Goal: Task Accomplishment & Management: Manage account settings

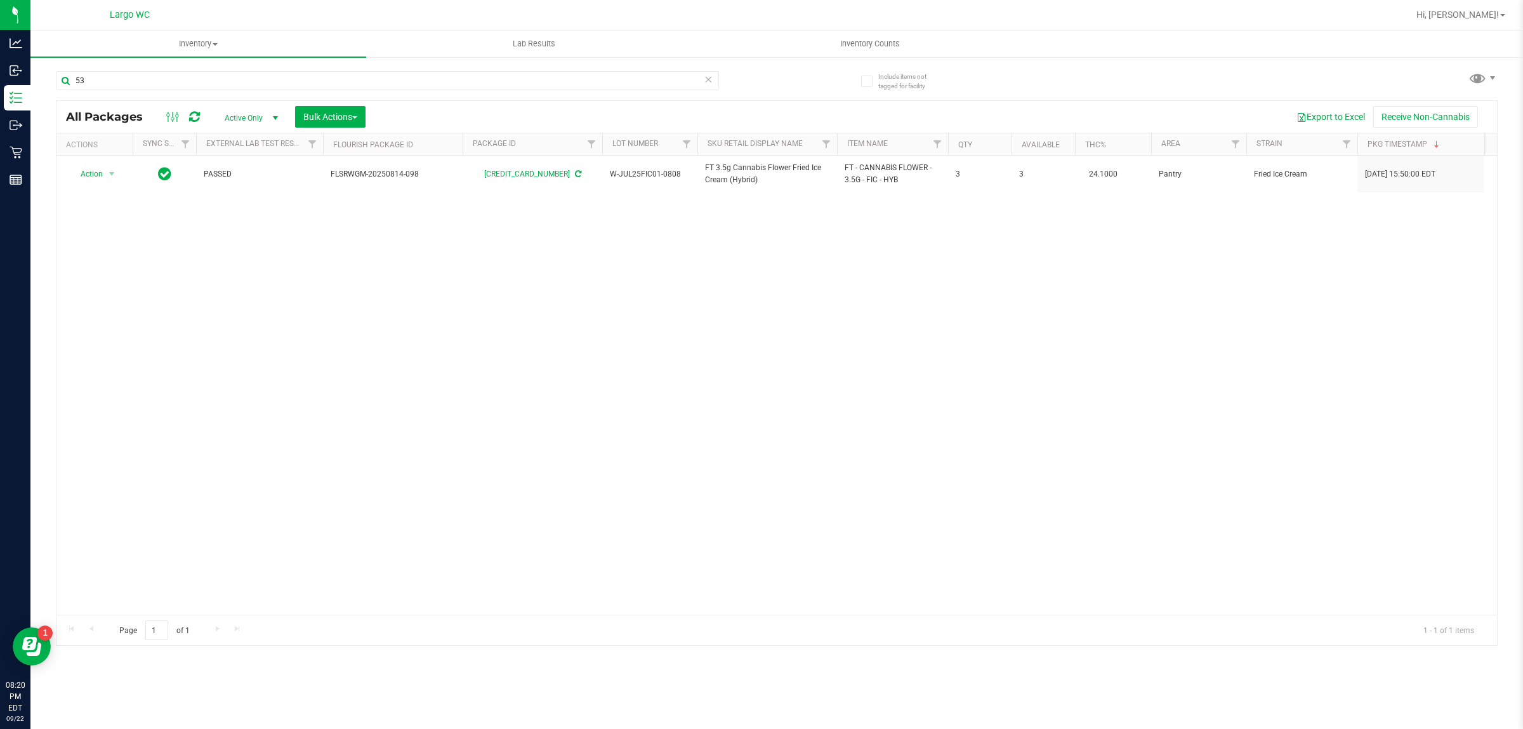
type input "5"
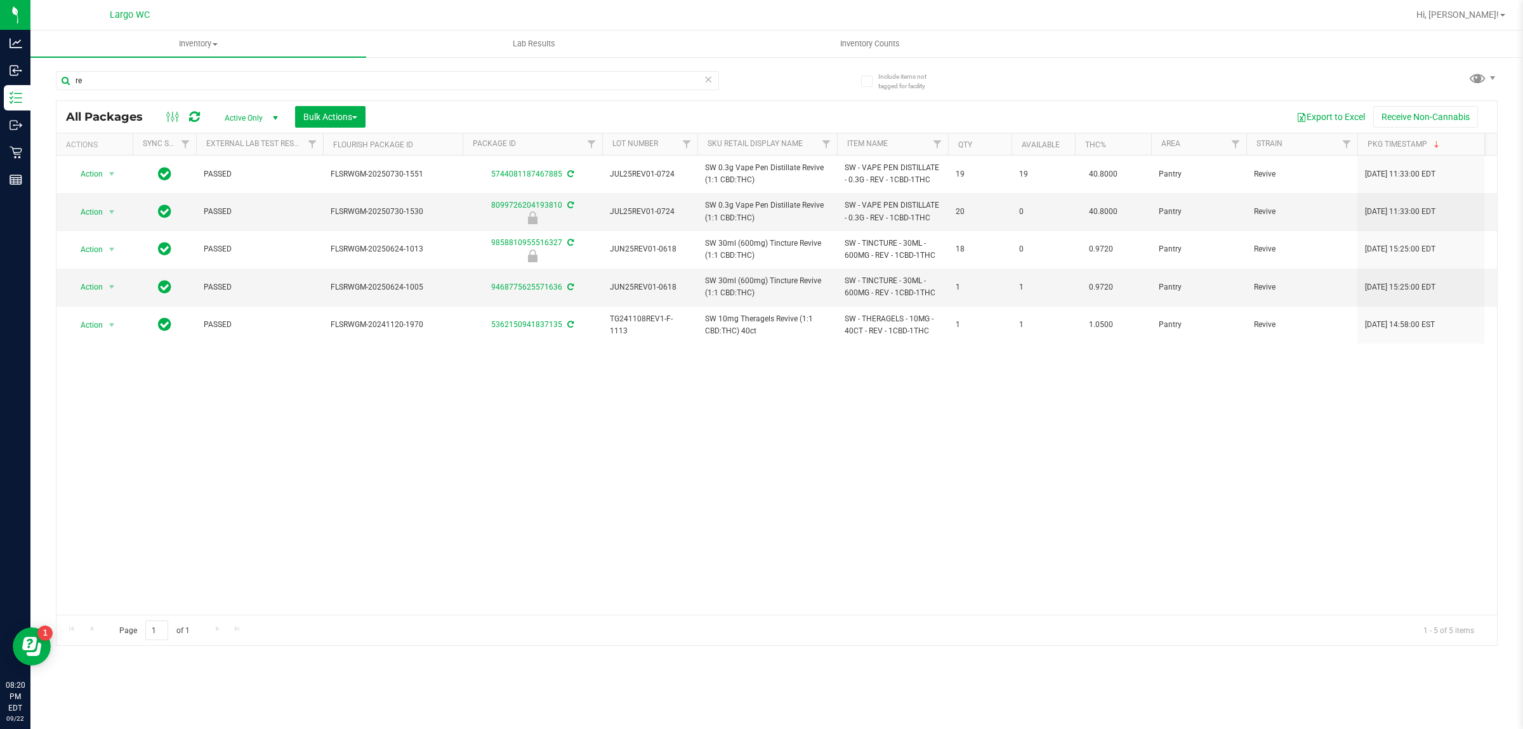
type input "r"
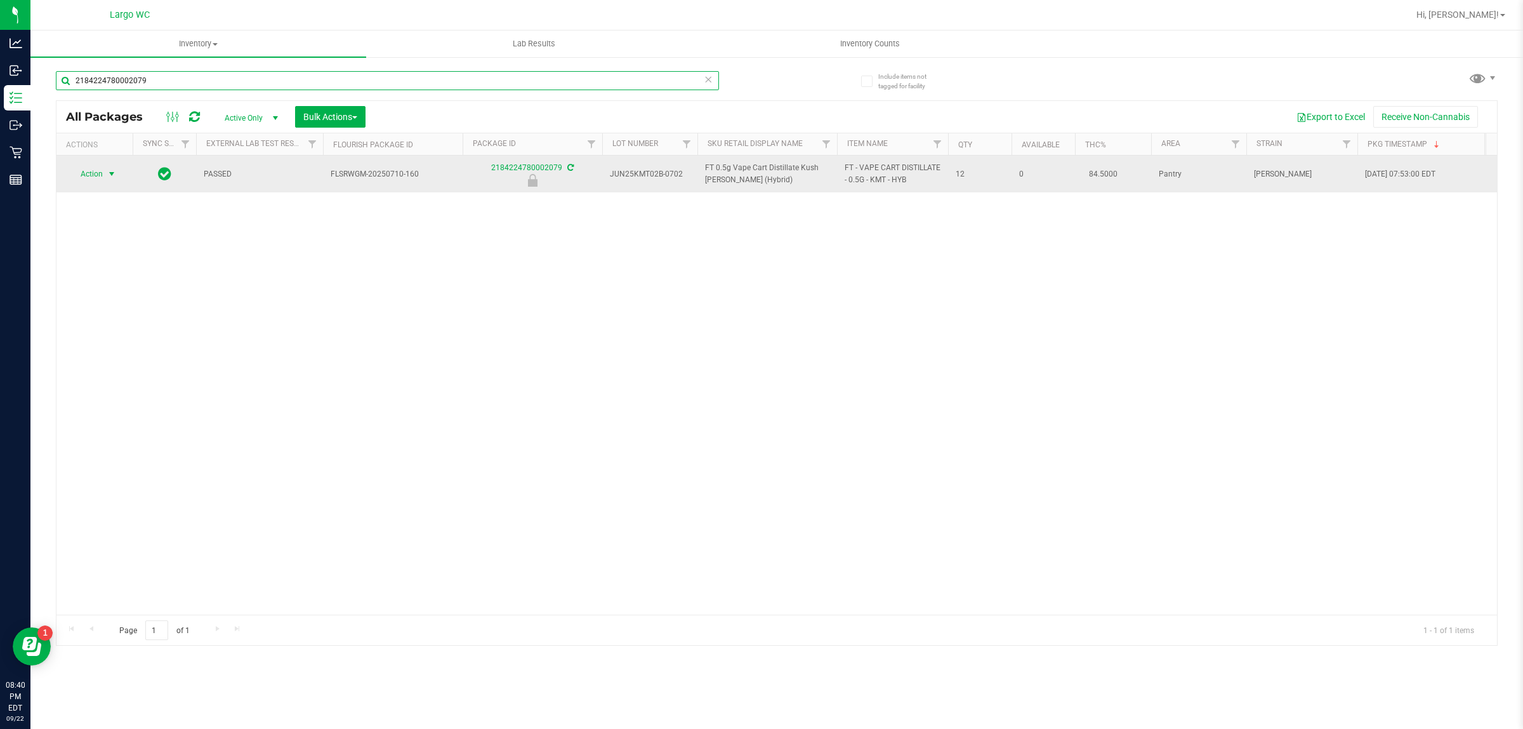
type input "2184224780002079"
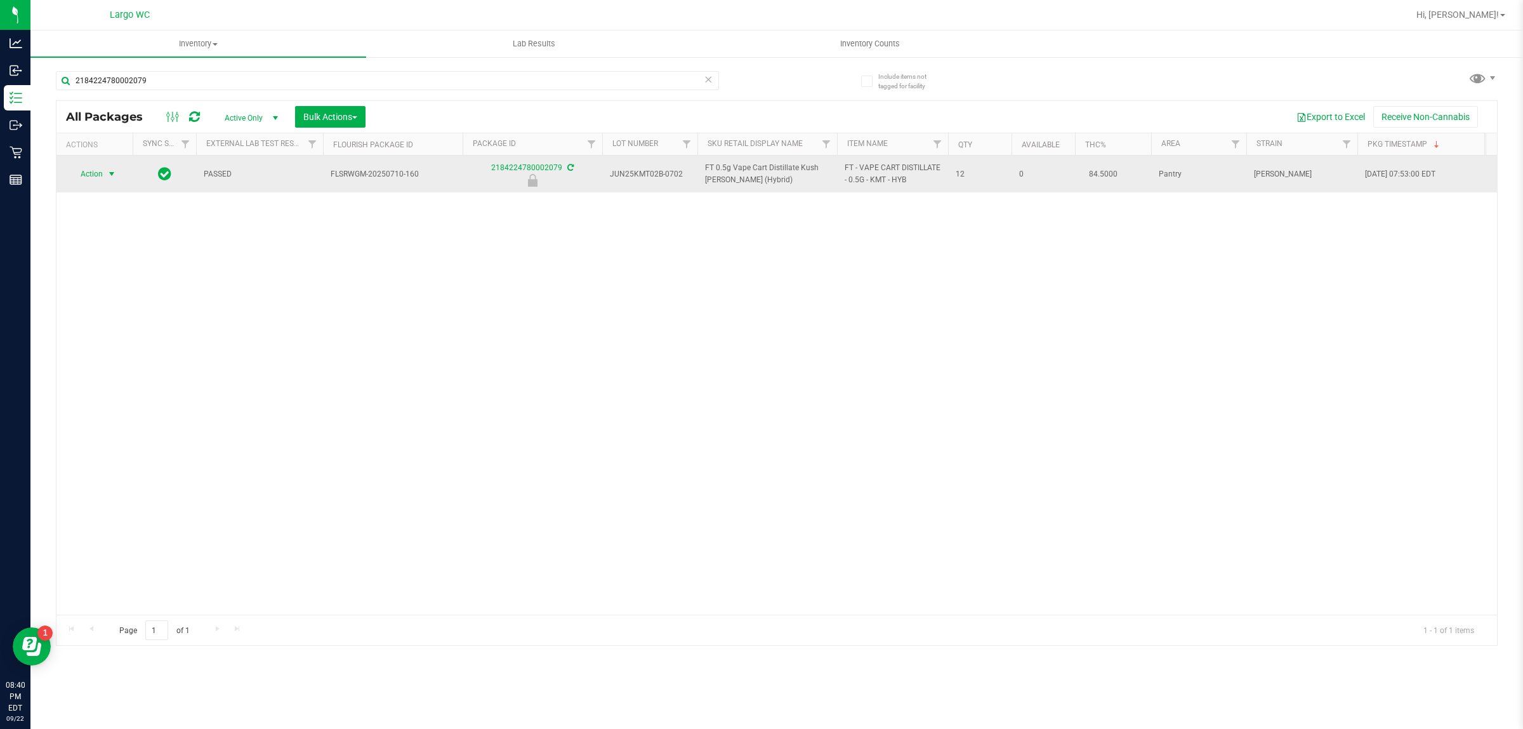
click at [112, 175] on span "select" at bounding box center [112, 174] width 10 height 10
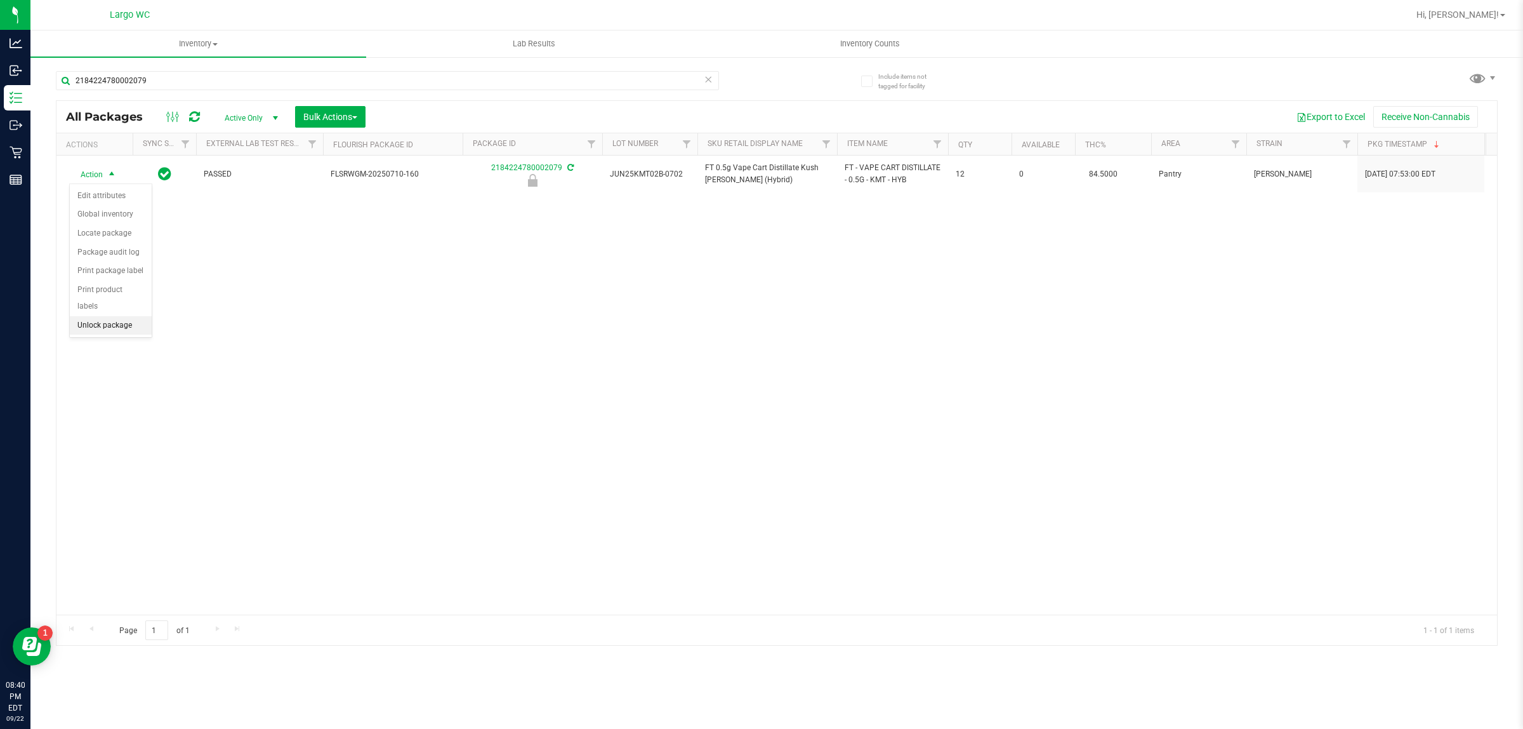
click at [96, 321] on li "Unlock package" at bounding box center [111, 325] width 82 height 19
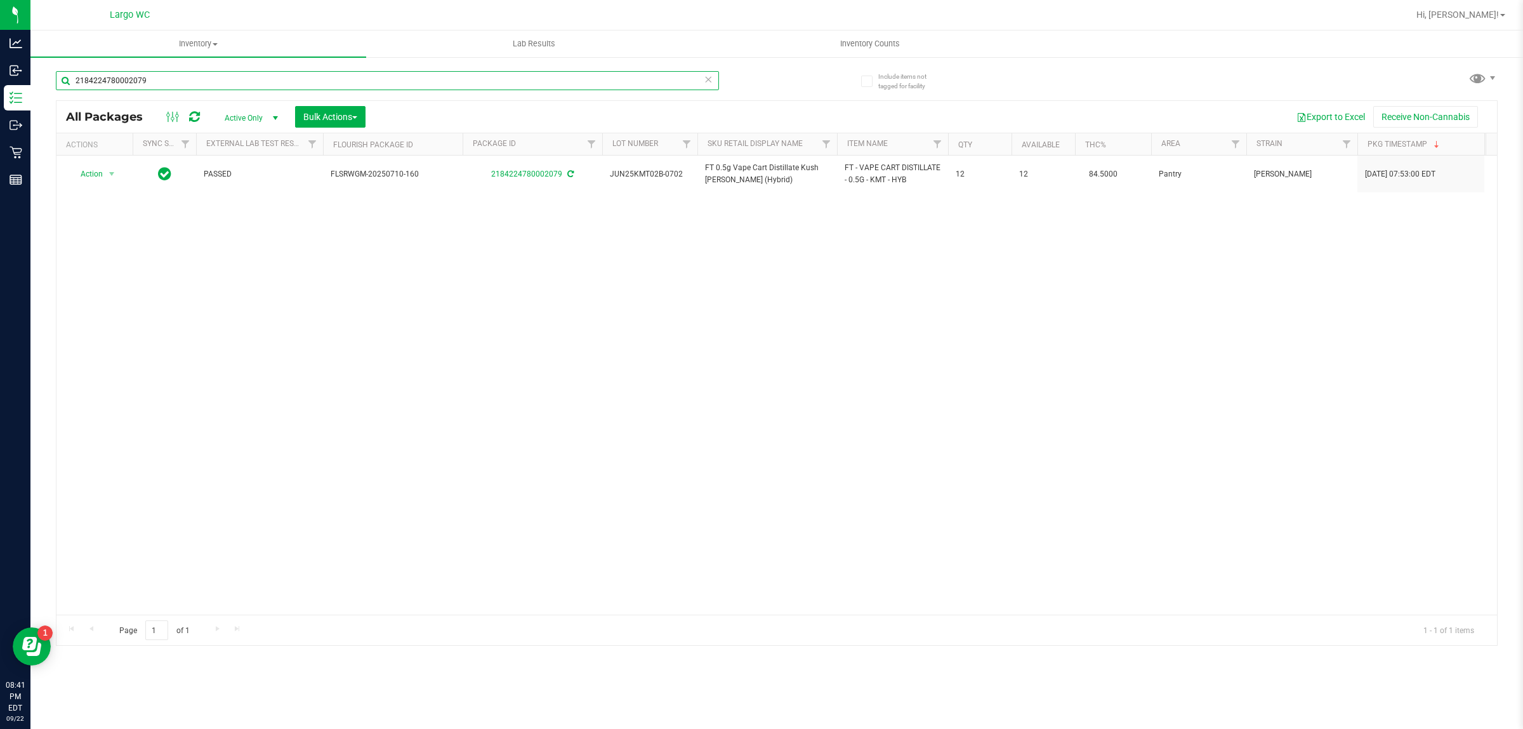
click at [642, 80] on input "2184224780002079" at bounding box center [387, 80] width 663 height 19
type input "2"
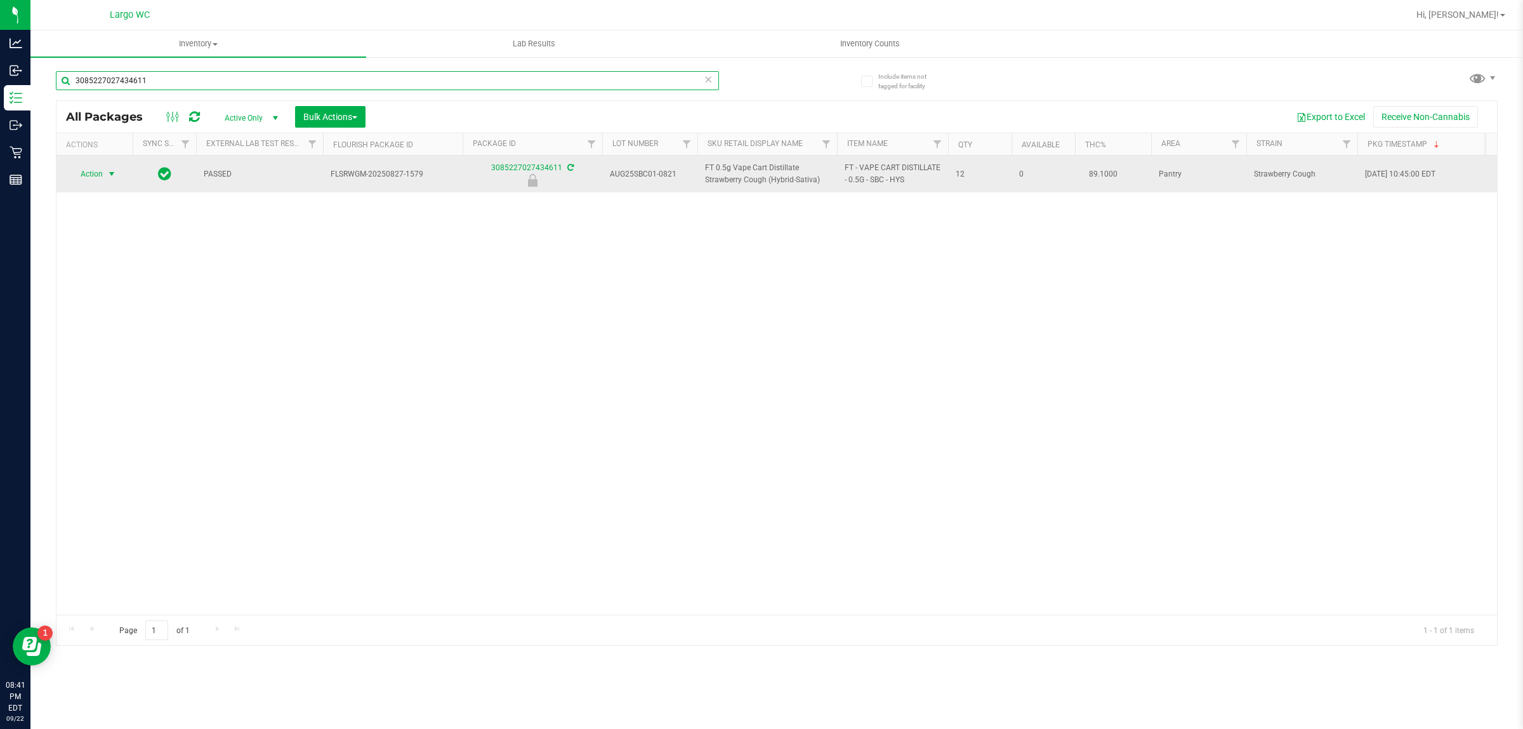
type input "3085227027434611"
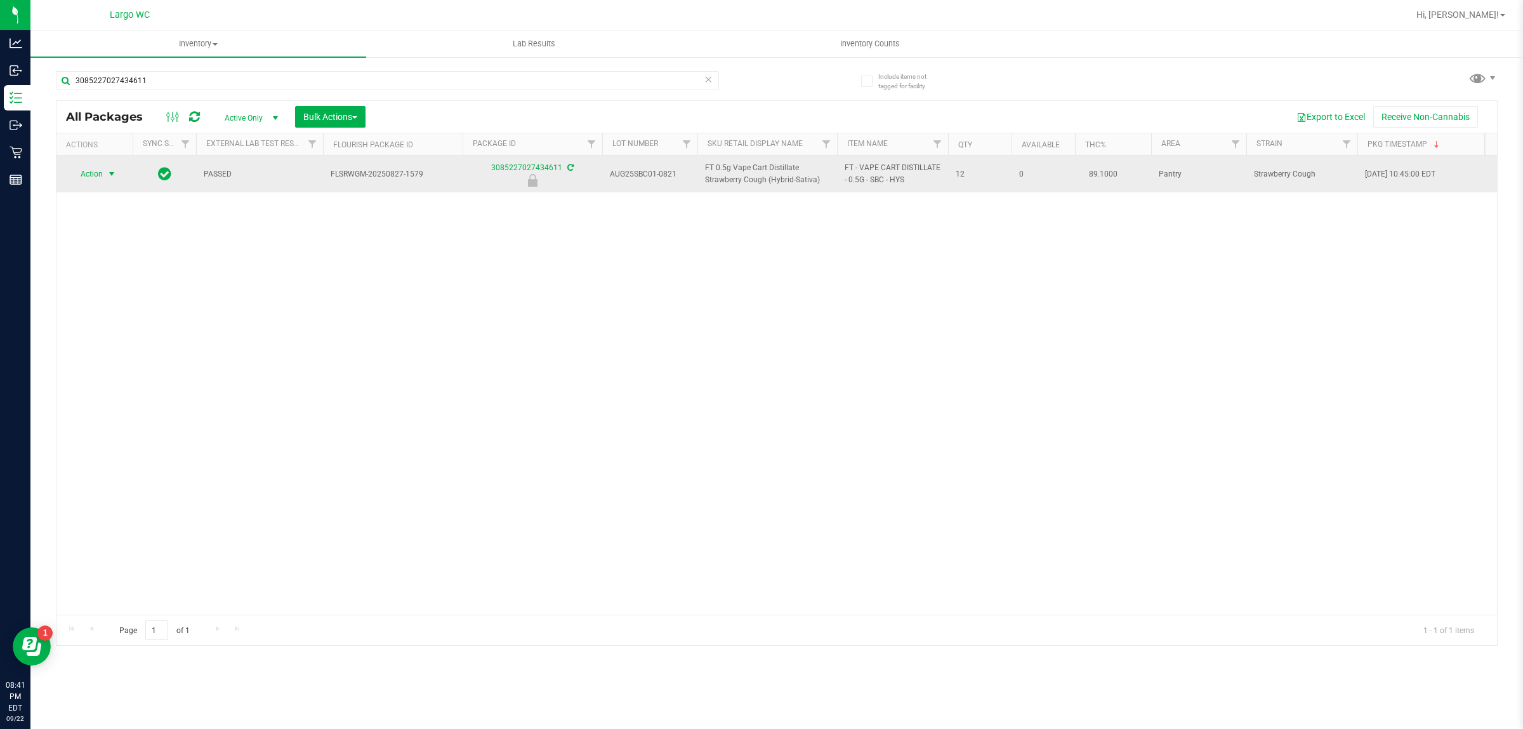
click at [109, 175] on span "select" at bounding box center [112, 174] width 10 height 10
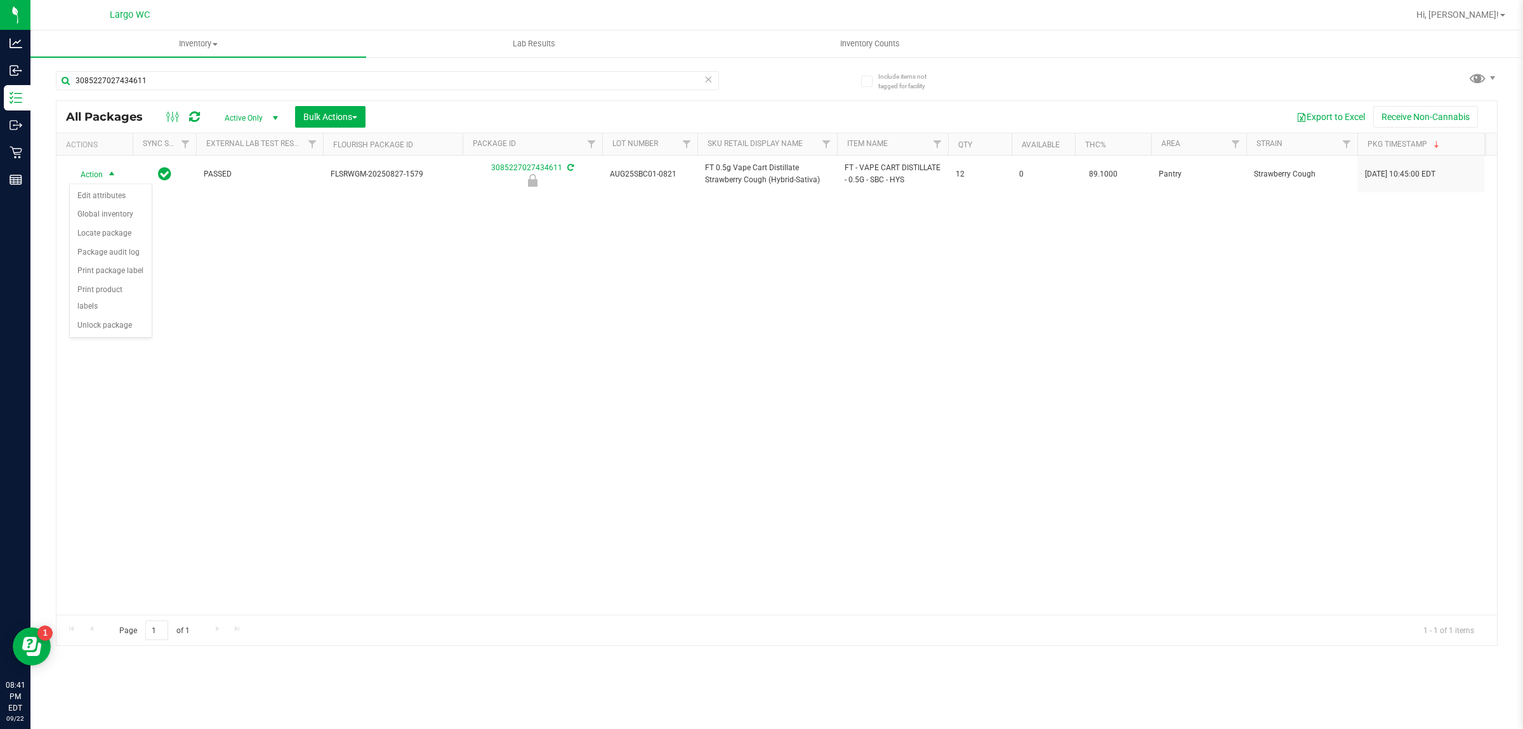
click at [98, 324] on div "Action Edit attributes Global inventory Locate package Package audit log Print …" at bounding box center [110, 253] width 83 height 140
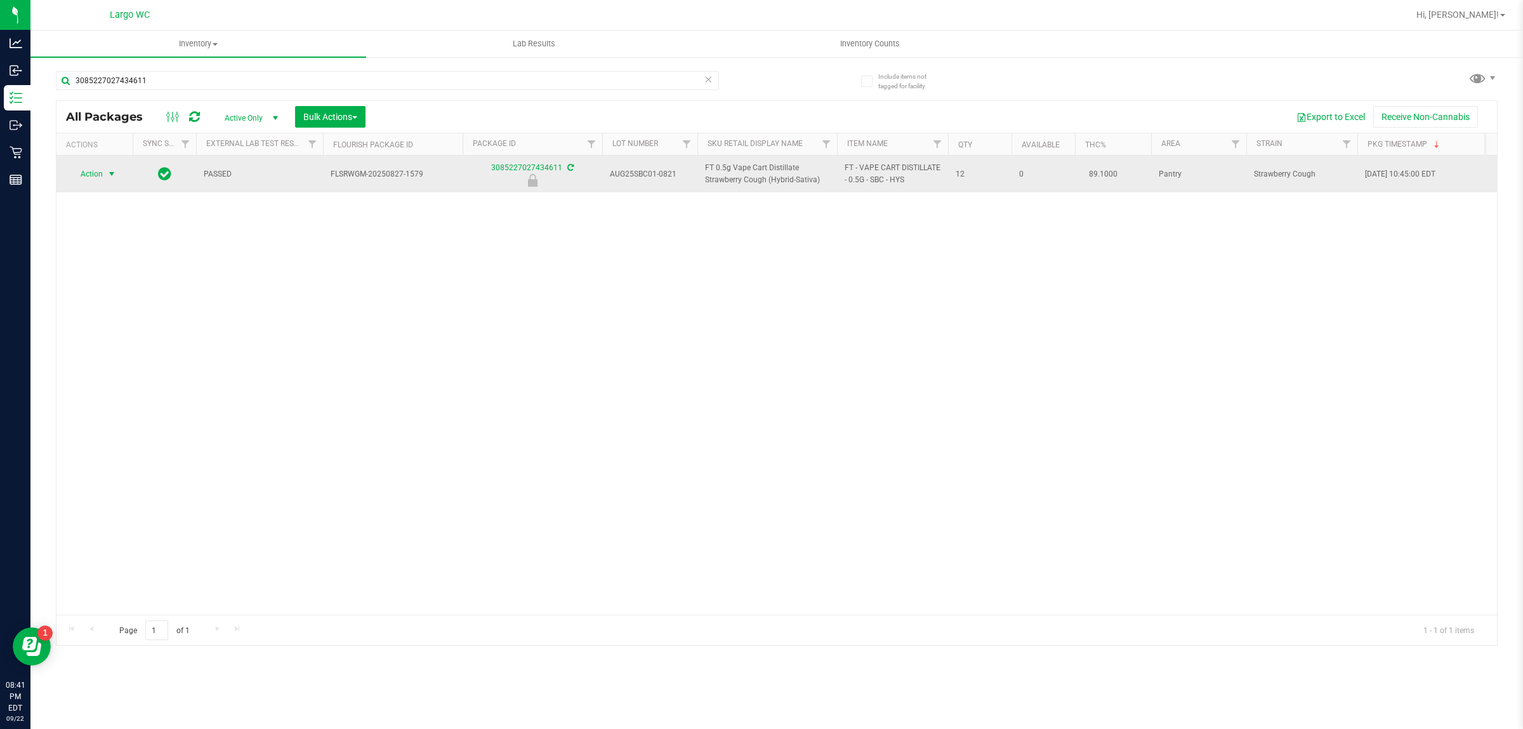
click at [112, 176] on span "select" at bounding box center [112, 174] width 10 height 10
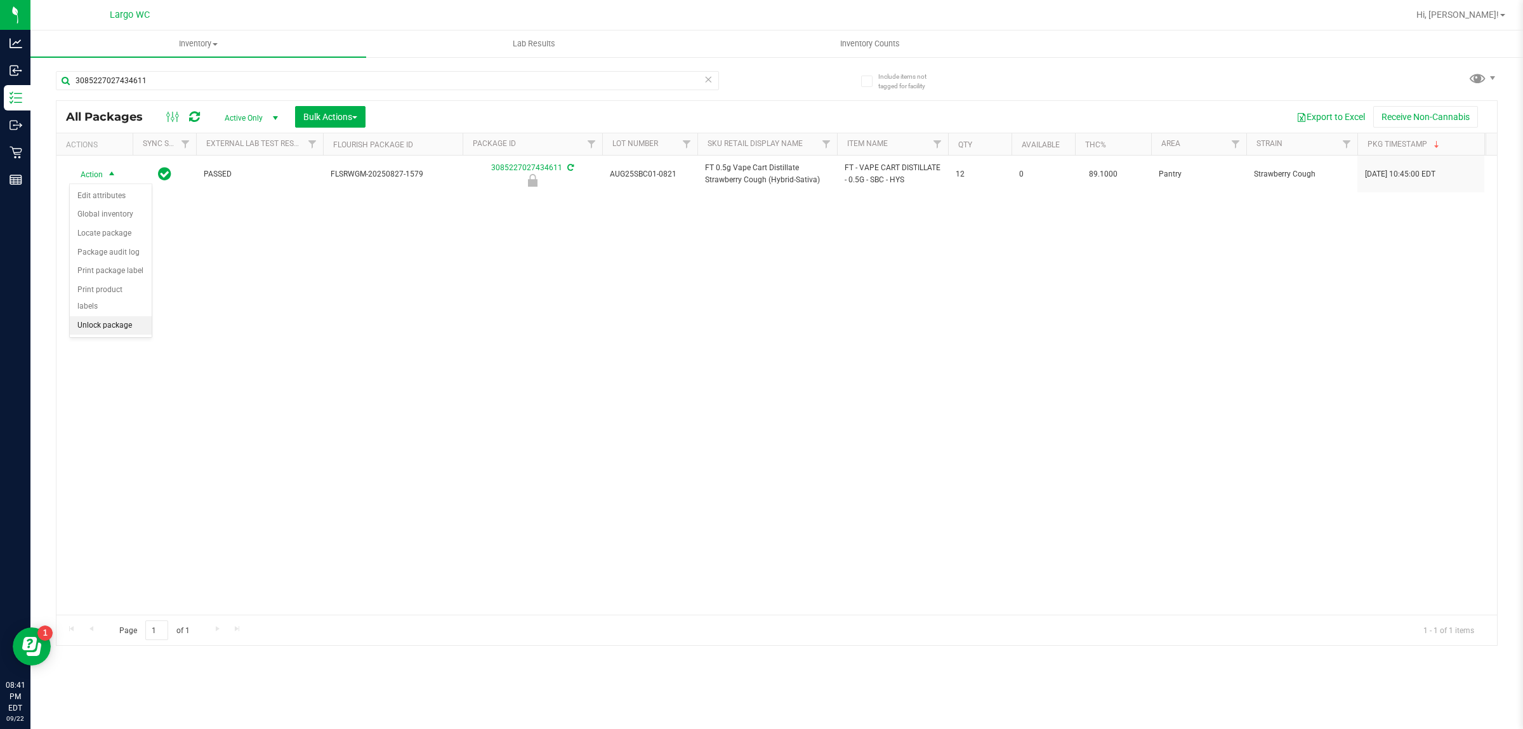
click at [116, 316] on li "Unlock package" at bounding box center [111, 325] width 82 height 19
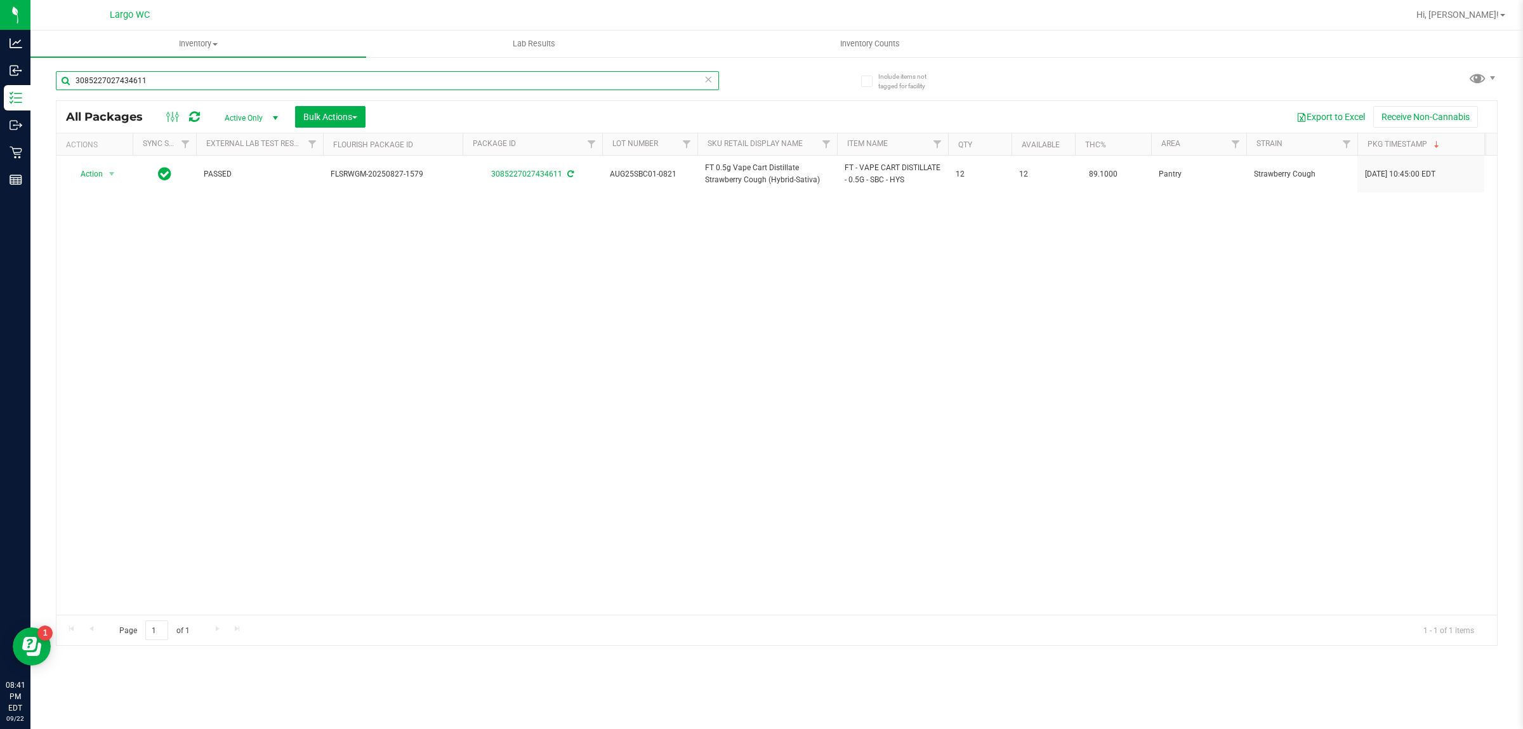
click at [204, 80] on input "3085227027434611" at bounding box center [387, 80] width 663 height 19
type input "3"
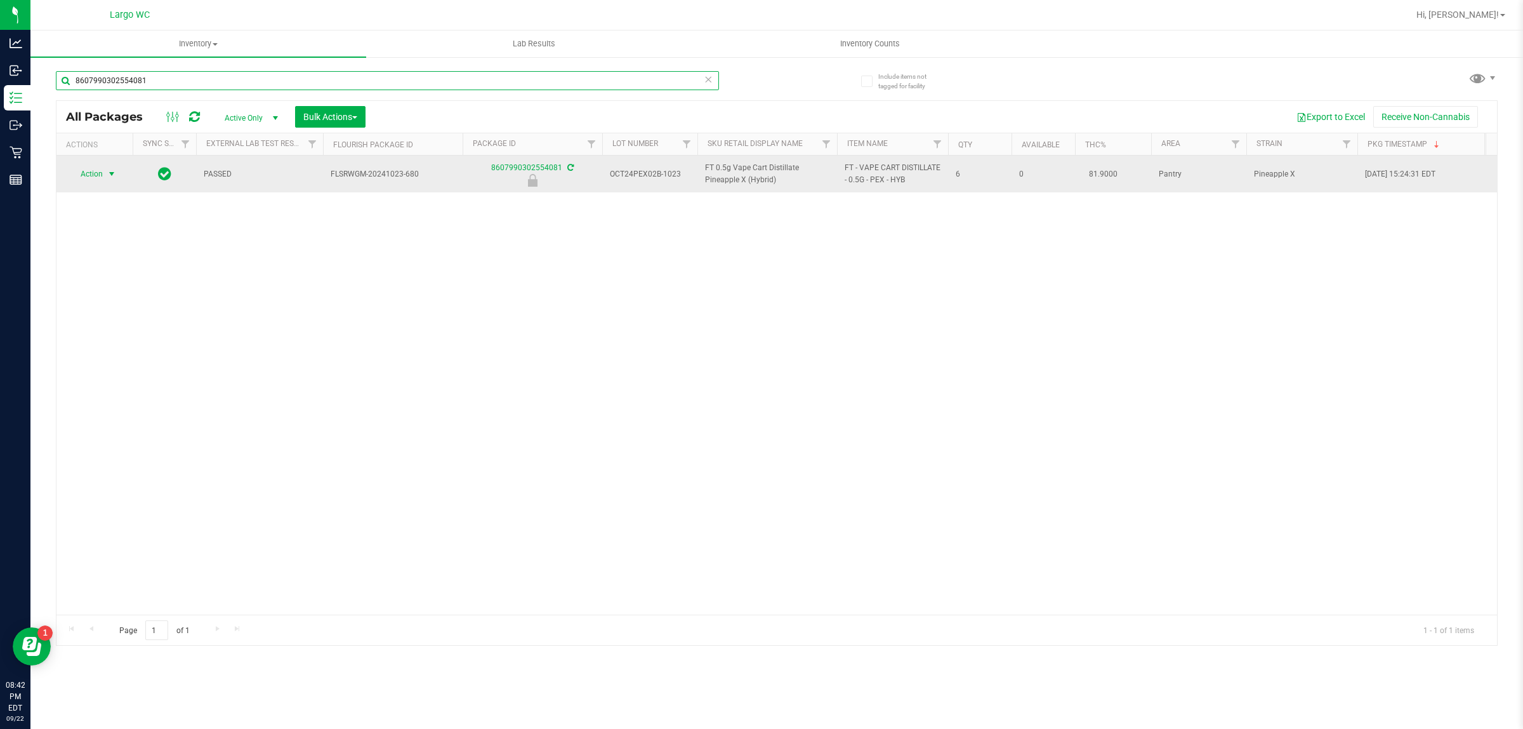
type input "8607990302554081"
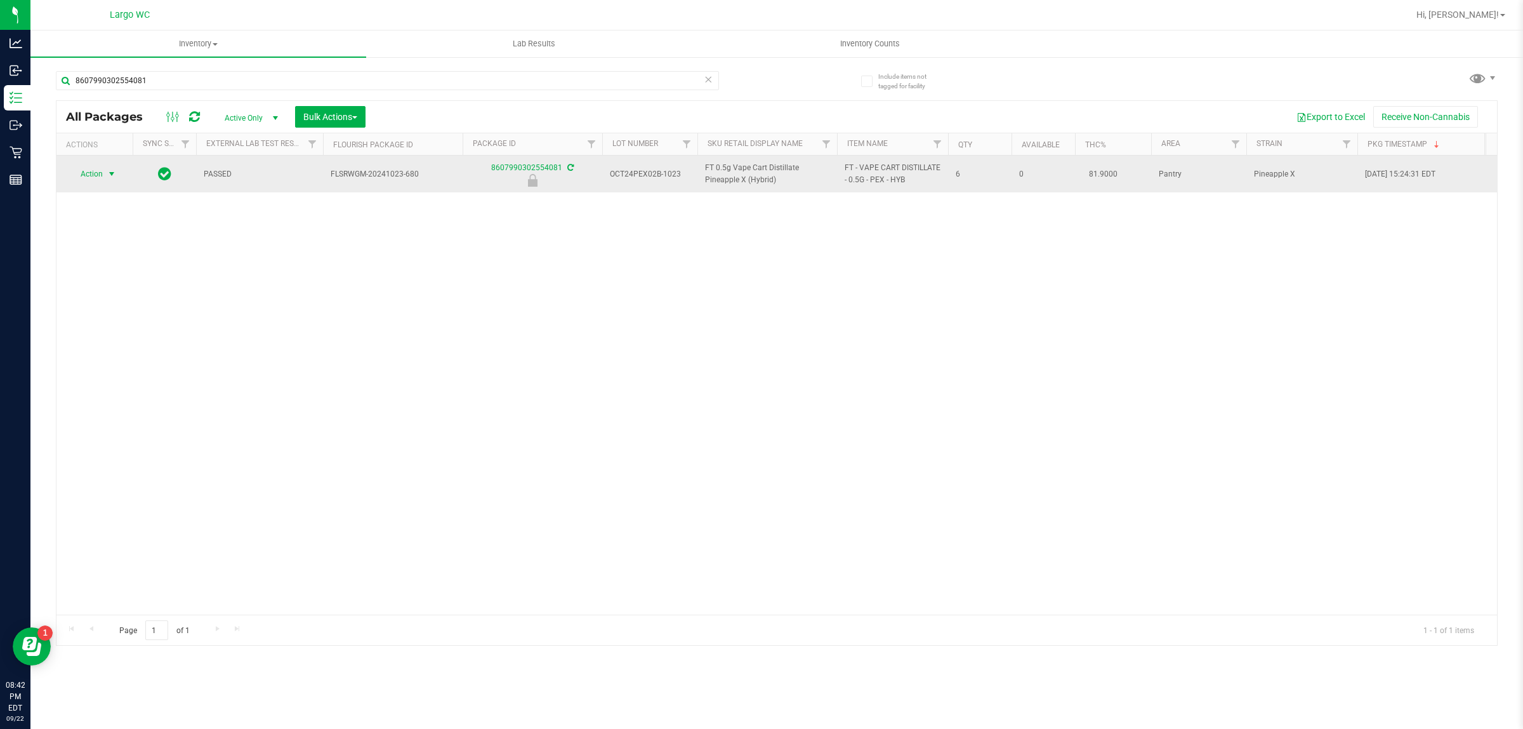
click at [114, 178] on span "select" at bounding box center [112, 174] width 10 height 10
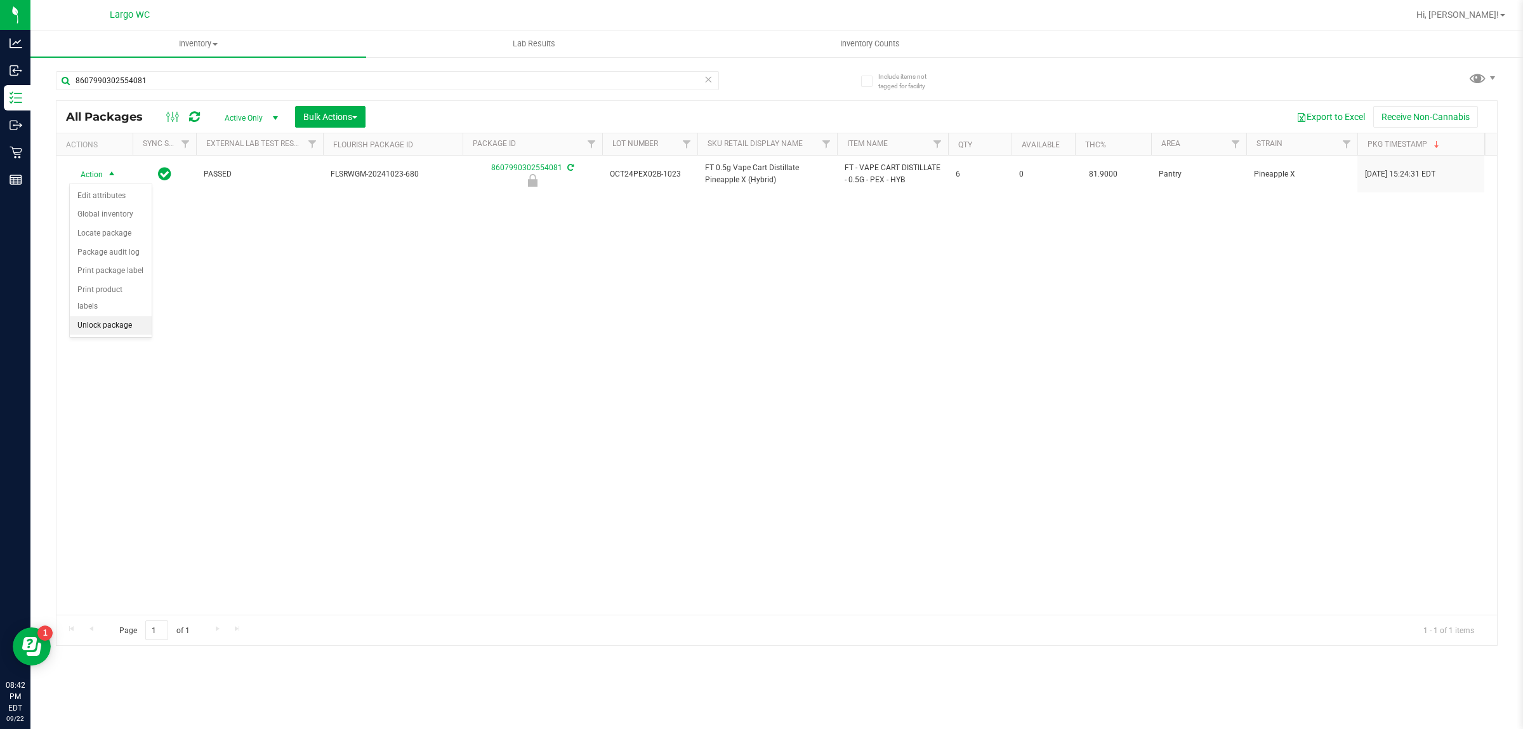
click at [92, 316] on li "Unlock package" at bounding box center [111, 325] width 82 height 19
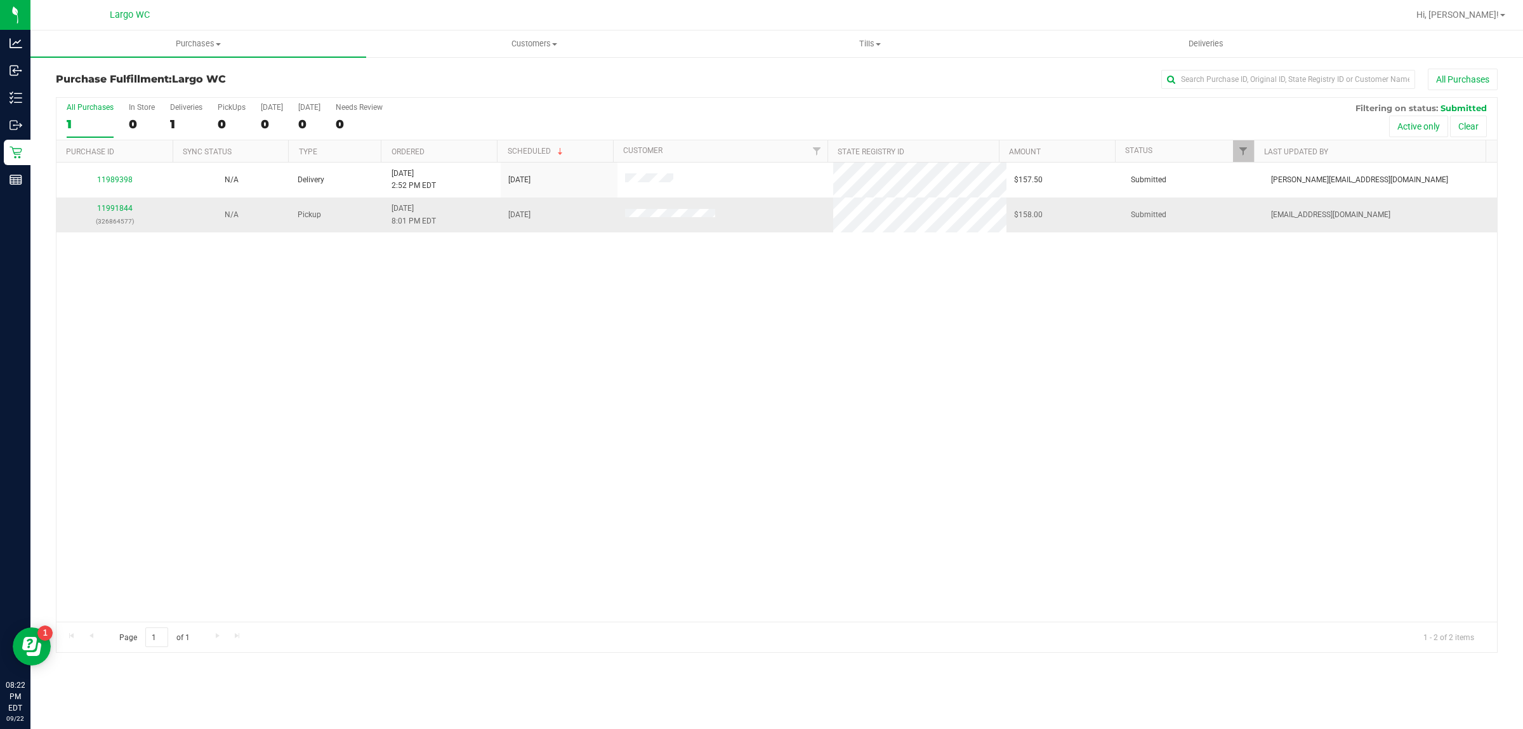
click at [112, 214] on div "11991844 (326864577)" at bounding box center [115, 214] width 102 height 24
click at [119, 211] on link "11991844" at bounding box center [115, 208] width 36 height 9
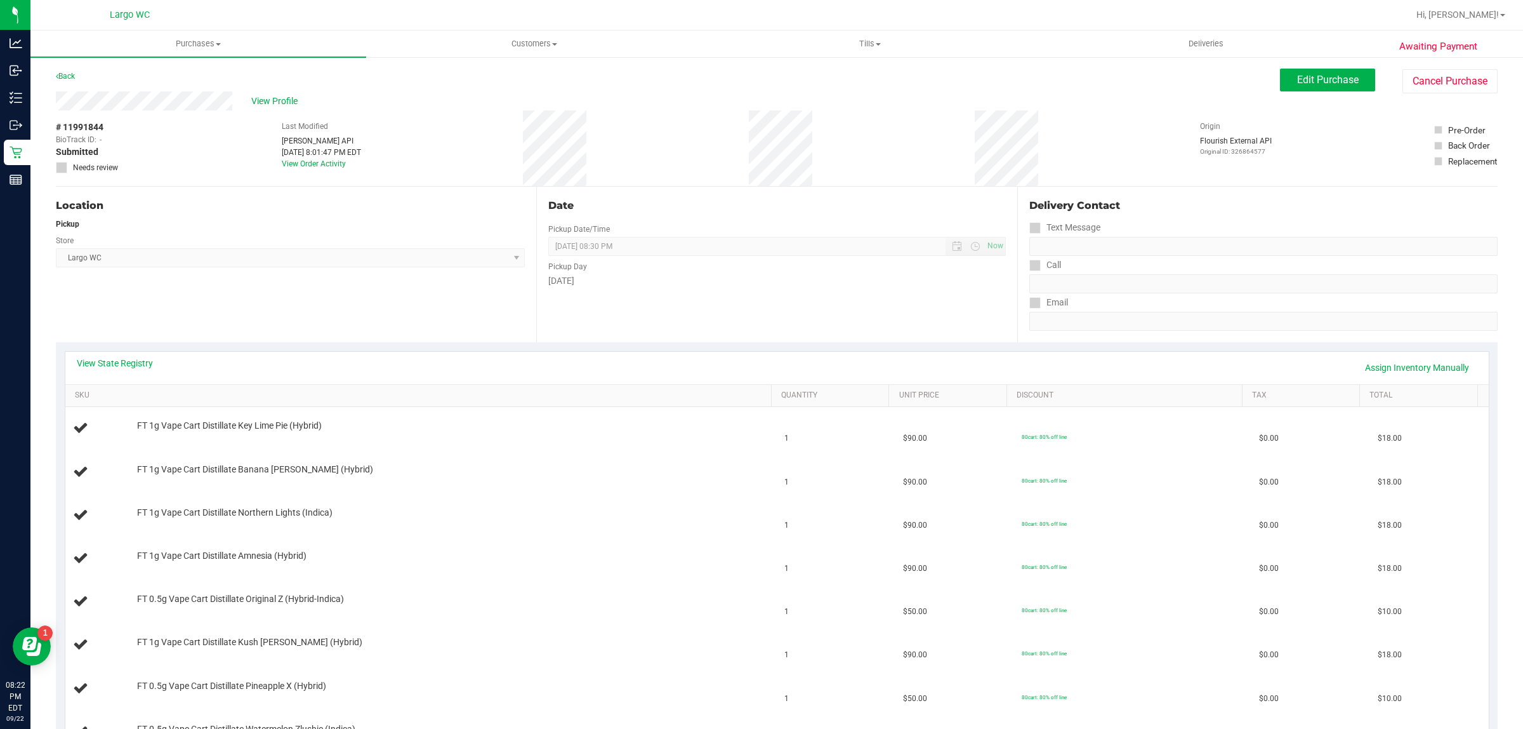
click at [75, 78] on div "Back" at bounding box center [65, 76] width 19 height 15
click at [57, 76] on icon at bounding box center [57, 76] width 3 height 8
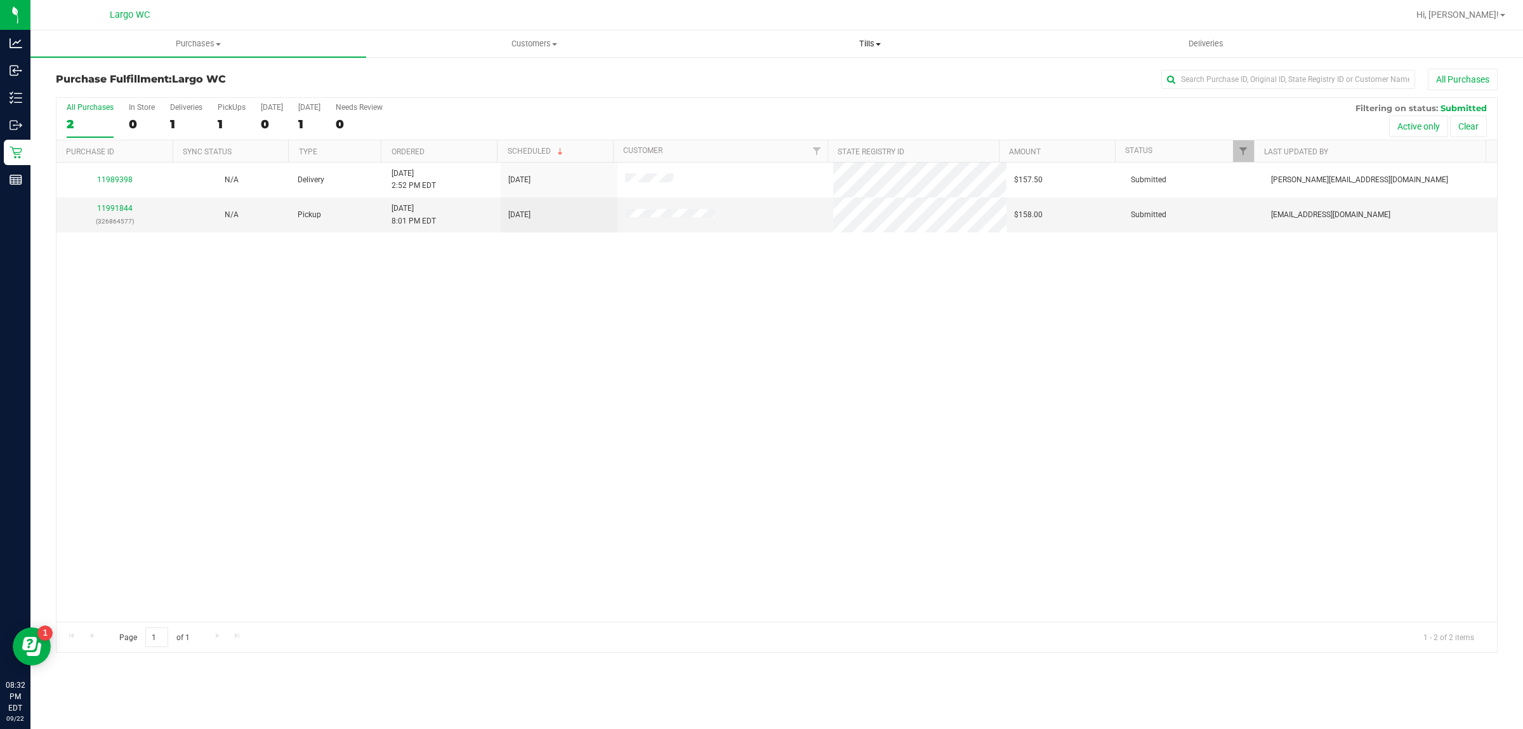
click at [889, 44] on span "Tills" at bounding box center [870, 43] width 334 height 11
click at [835, 81] on li "Manage tills" at bounding box center [870, 76] width 336 height 15
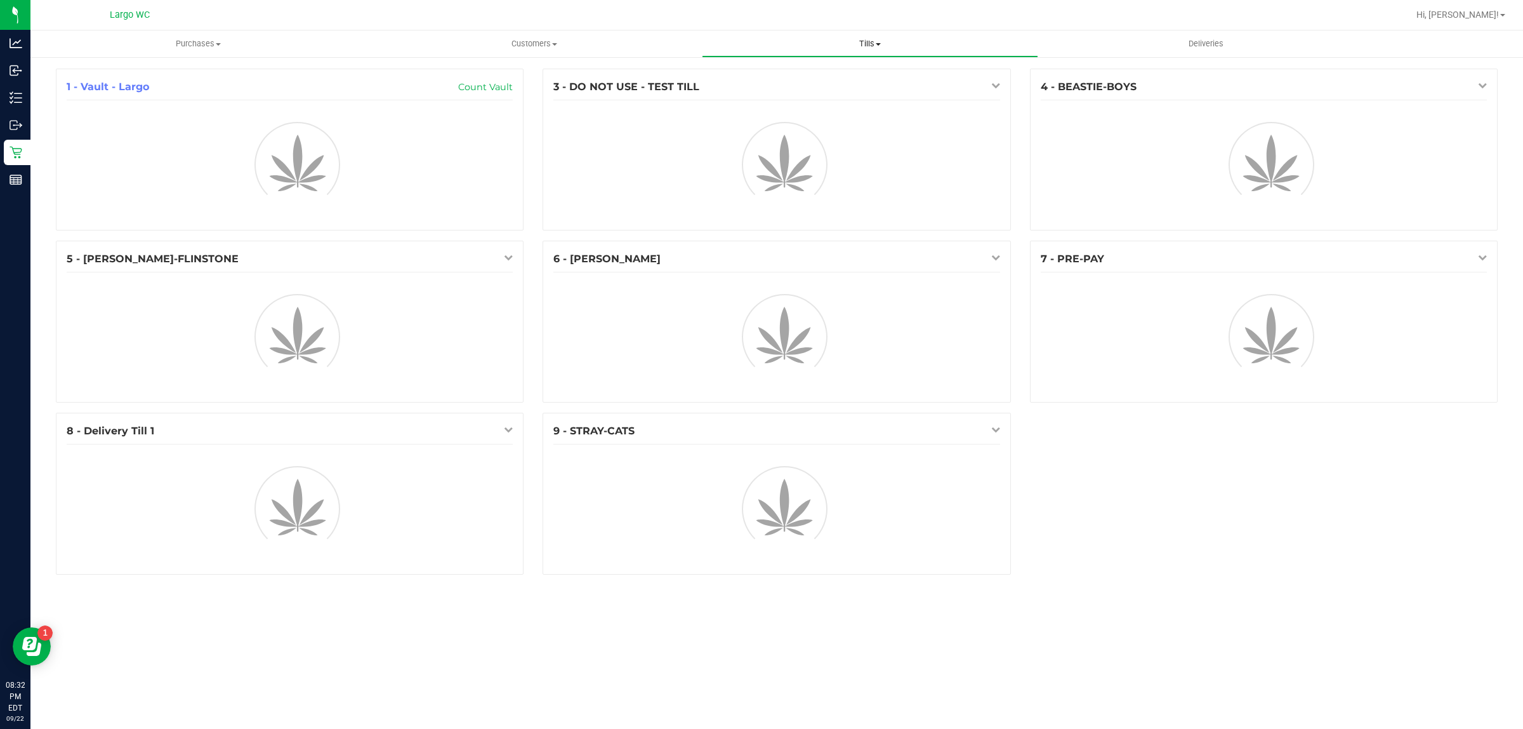
click at [877, 44] on span at bounding box center [878, 44] width 5 height 3
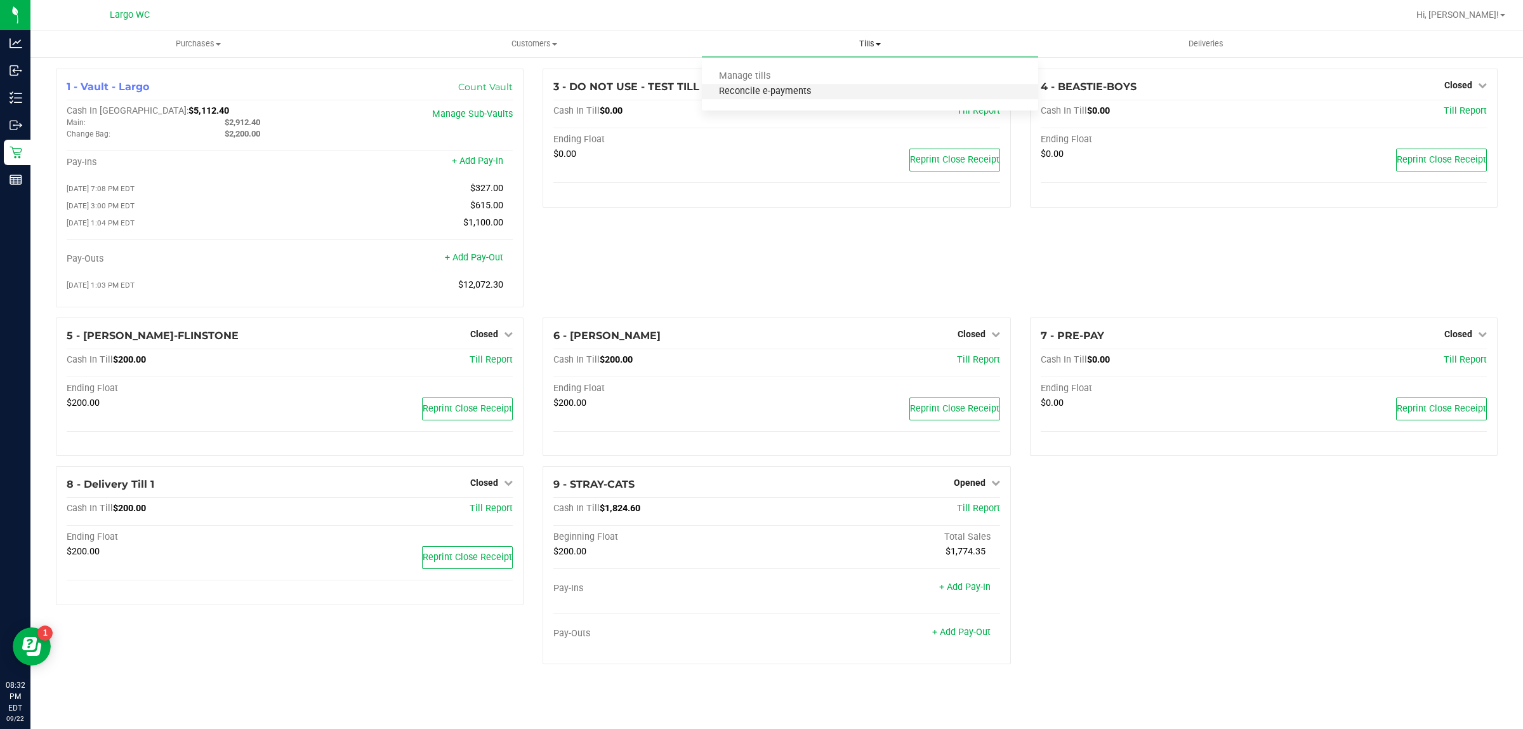
click at [811, 88] on span "Reconcile e-payments" at bounding box center [765, 91] width 126 height 11
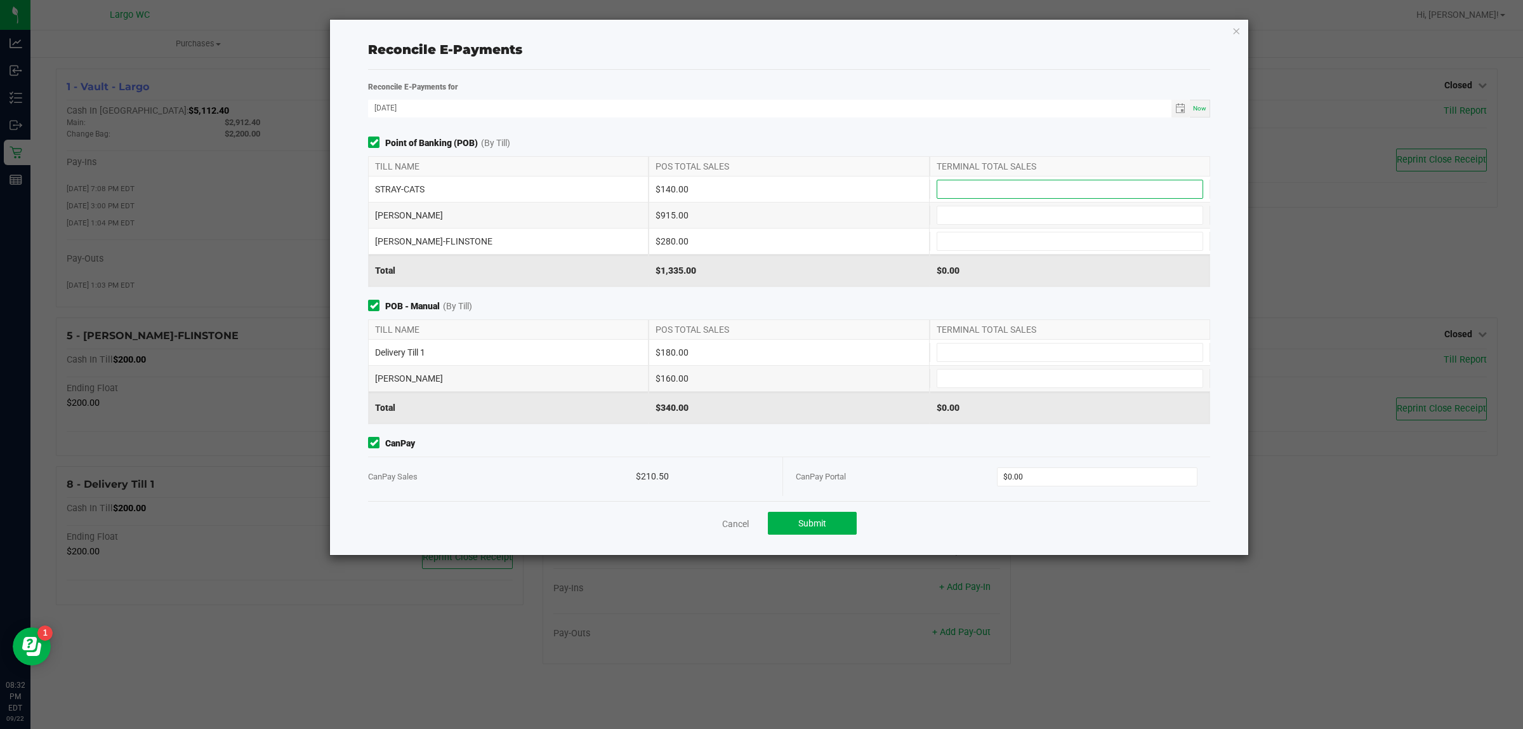
click at [950, 181] on input at bounding box center [1069, 189] width 265 height 18
click at [937, 219] on input at bounding box center [1069, 215] width 265 height 18
type input "$140.00"
click at [954, 242] on input at bounding box center [1069, 241] width 265 height 18
type input "$915.00"
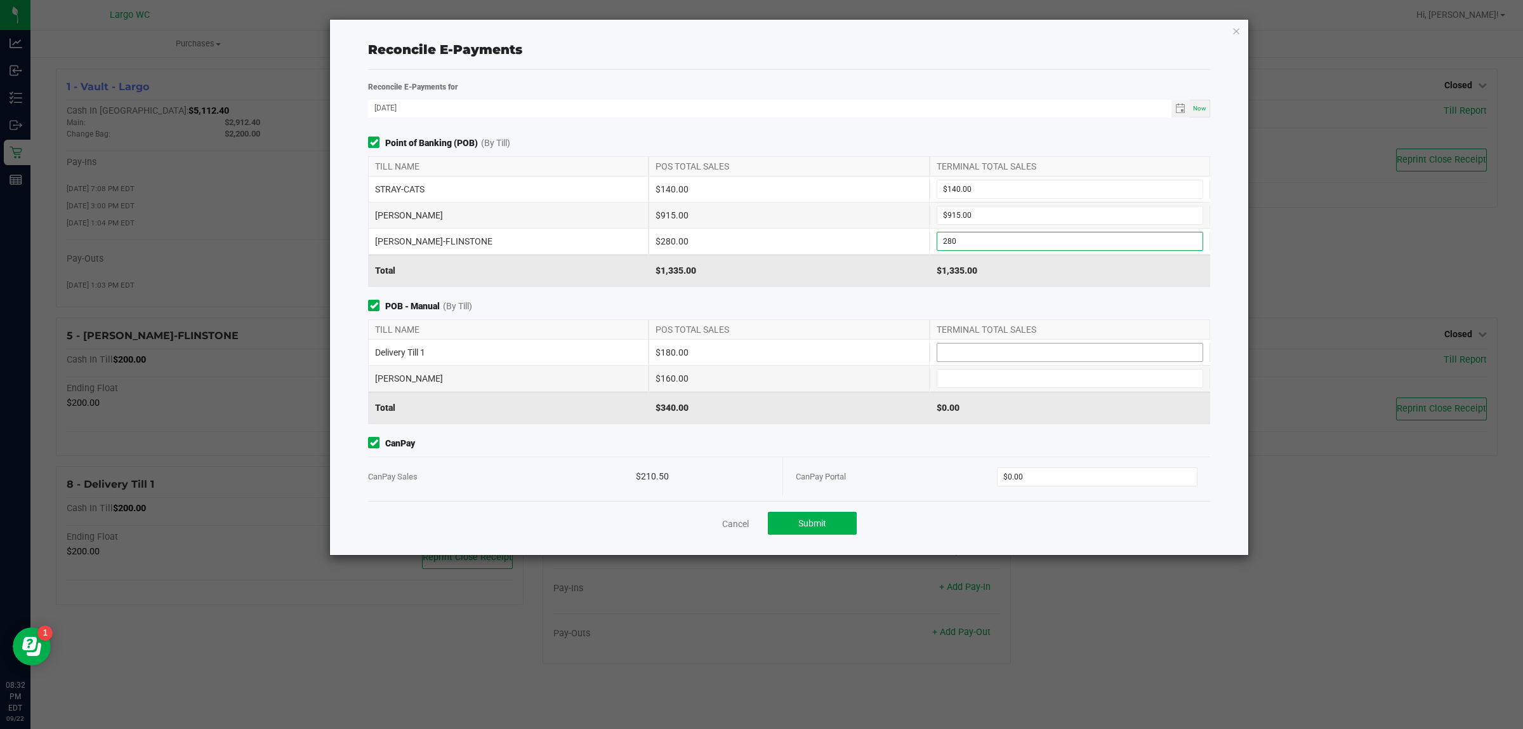
click at [991, 356] on input at bounding box center [1069, 352] width 265 height 18
type input "$280.00"
click at [1026, 383] on input at bounding box center [1069, 378] width 265 height 18
type input "$180.00"
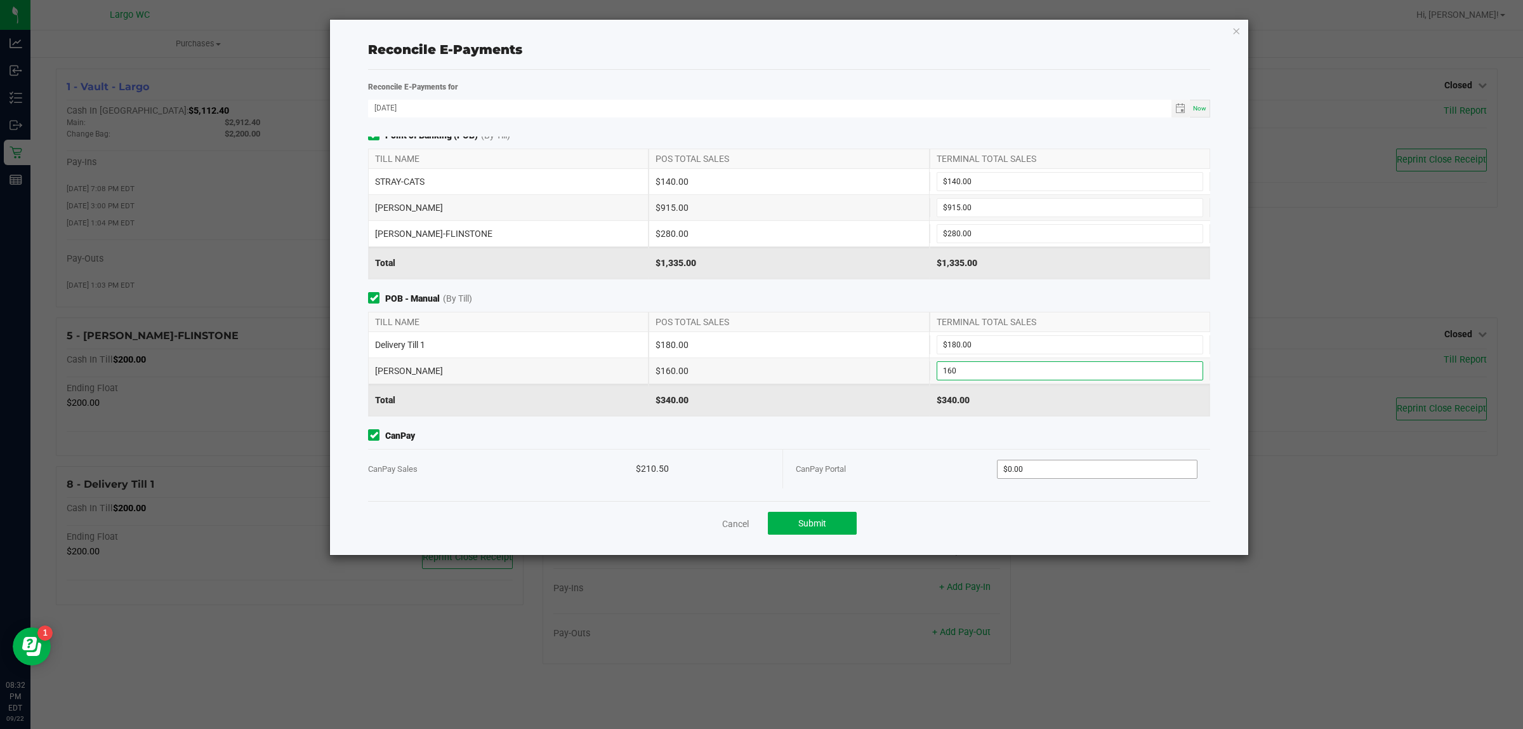
click at [1044, 470] on input "$0.00" at bounding box center [1098, 469] width 200 height 18
type input "$160.00"
click at [876, 423] on div "Point of Banking (POB) (By Till) TILL NAME POS TOTAL SALES TERMINAL TOTAL SALES…" at bounding box center [789, 318] width 861 height 364
type input "$210.50"
click at [826, 527] on span "Submit" at bounding box center [812, 523] width 28 height 10
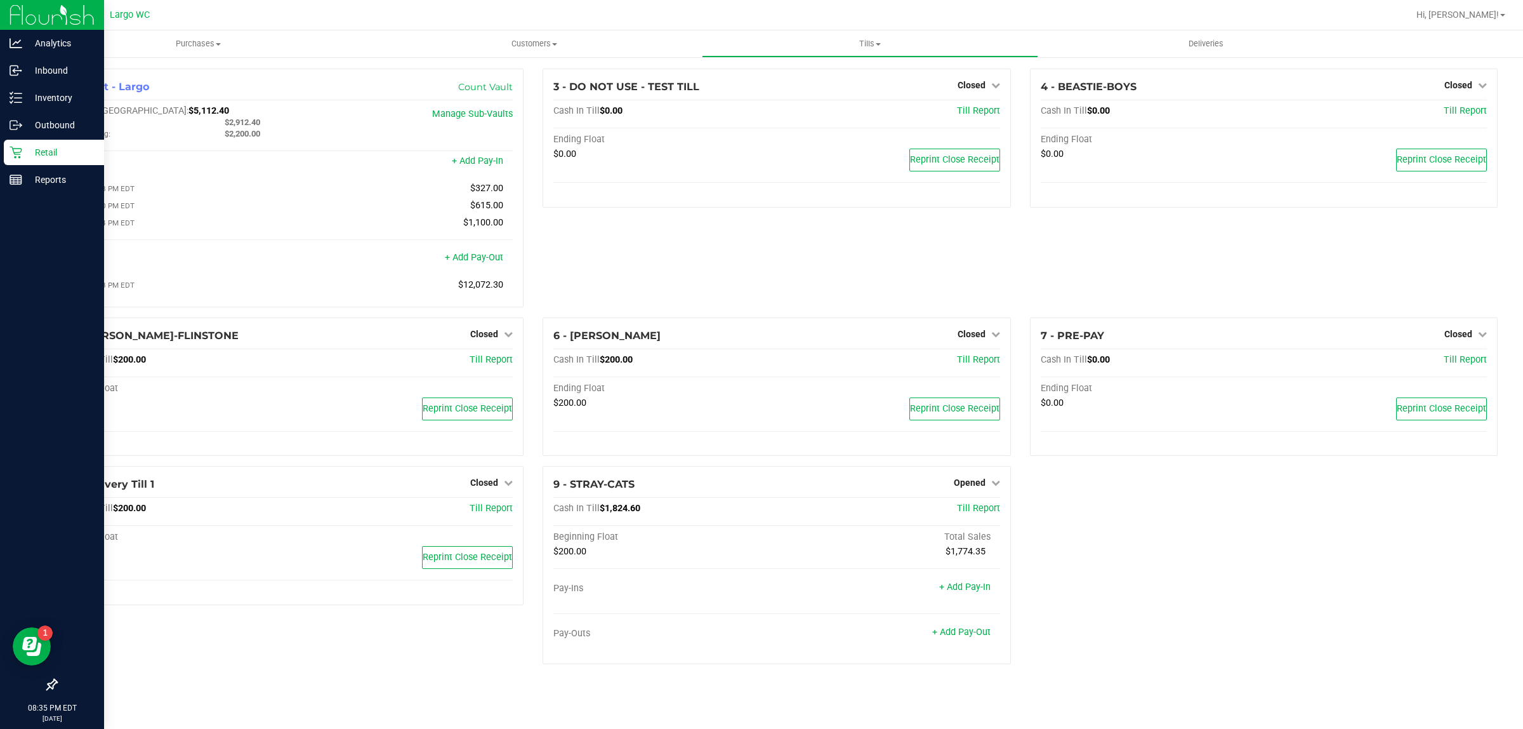
click at [14, 150] on icon at bounding box center [16, 152] width 13 height 13
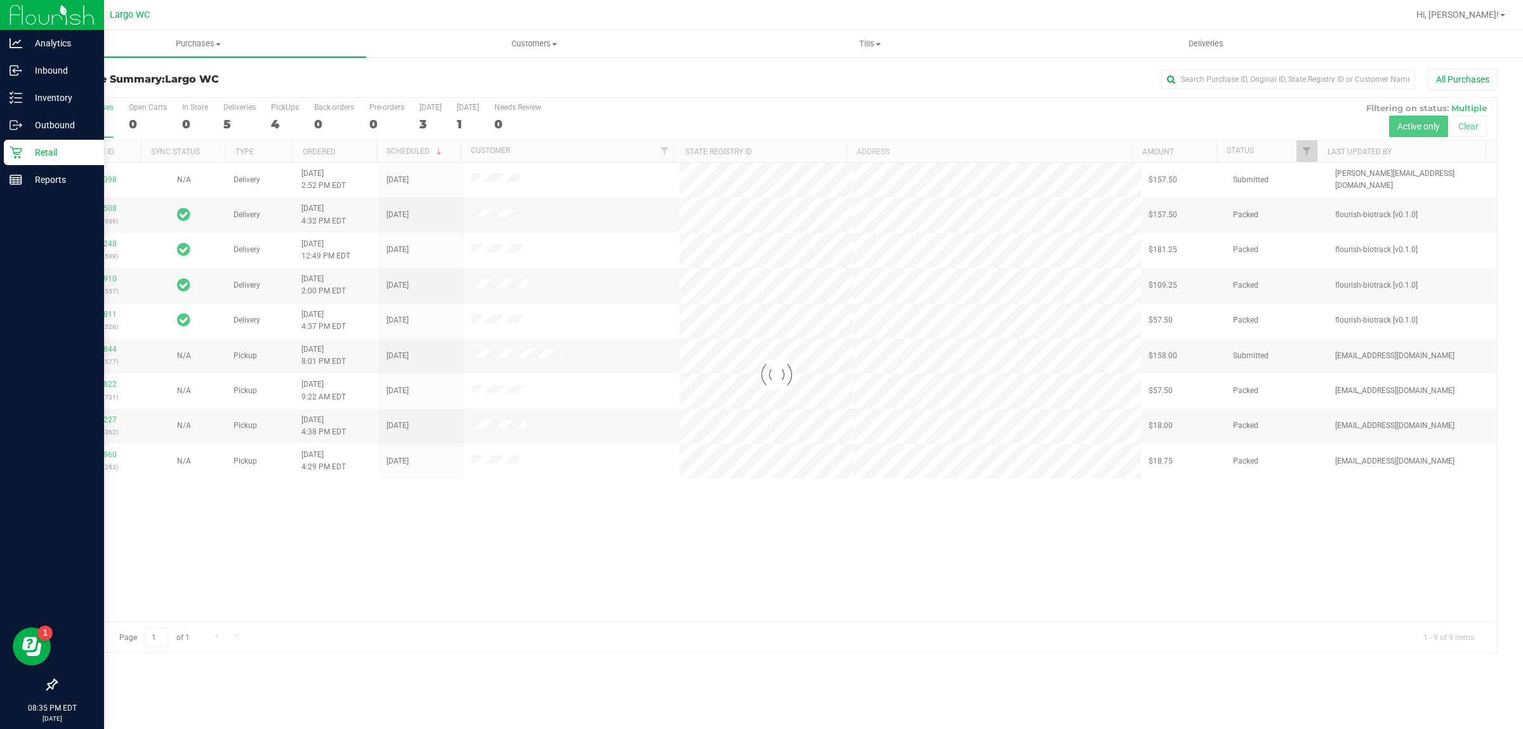
click at [566, 546] on div at bounding box center [776, 375] width 1441 height 554
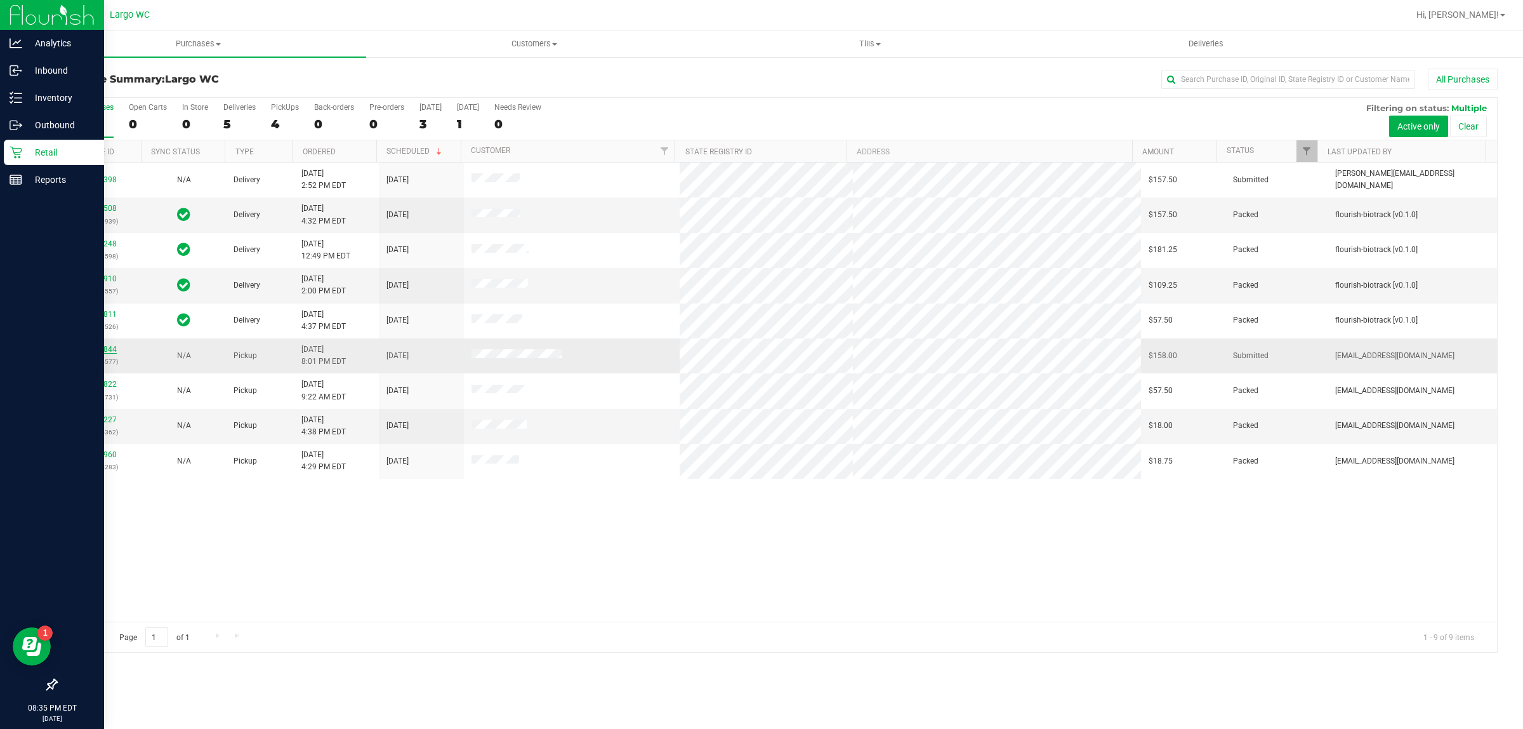
click at [106, 351] on link "11991844" at bounding box center [99, 349] width 36 height 9
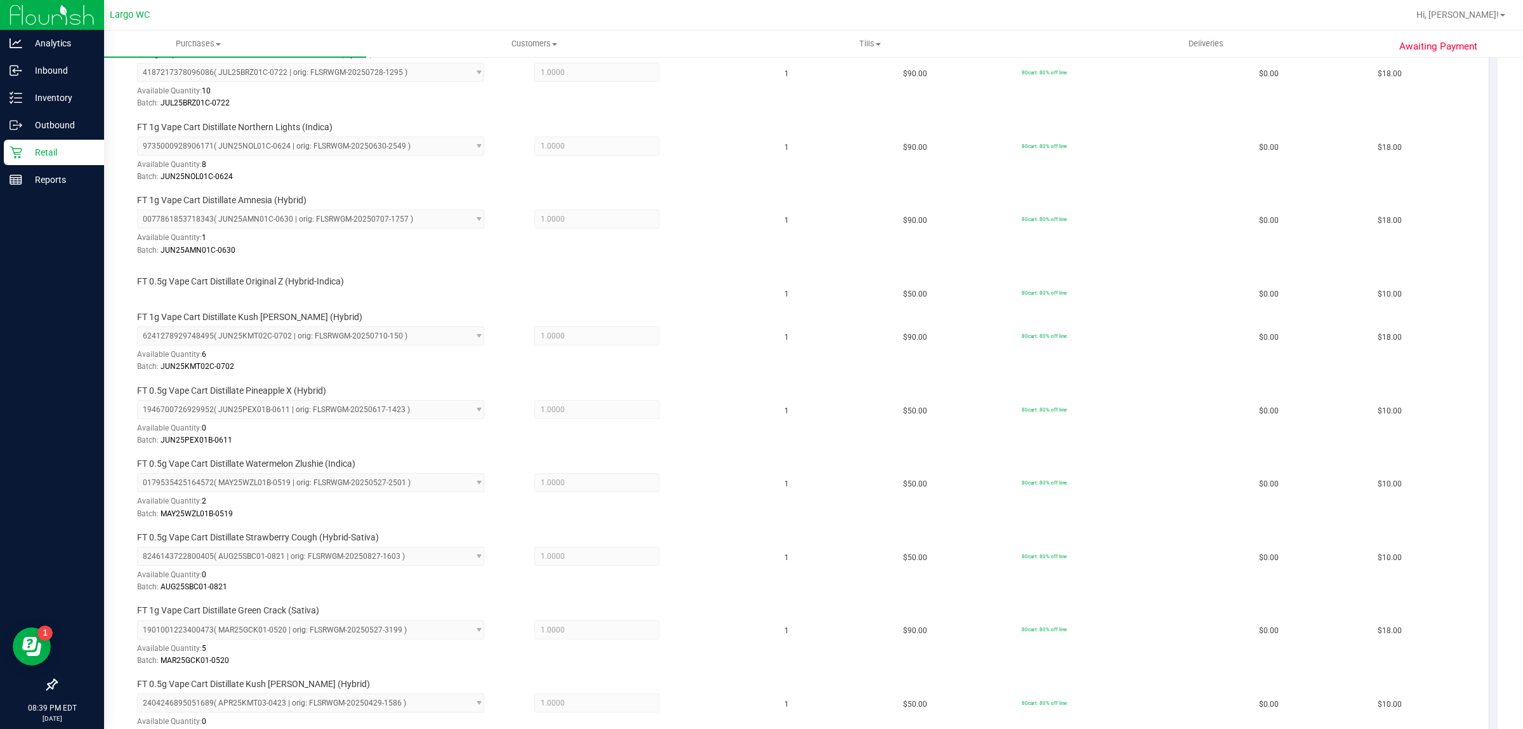
scroll to position [439, 0]
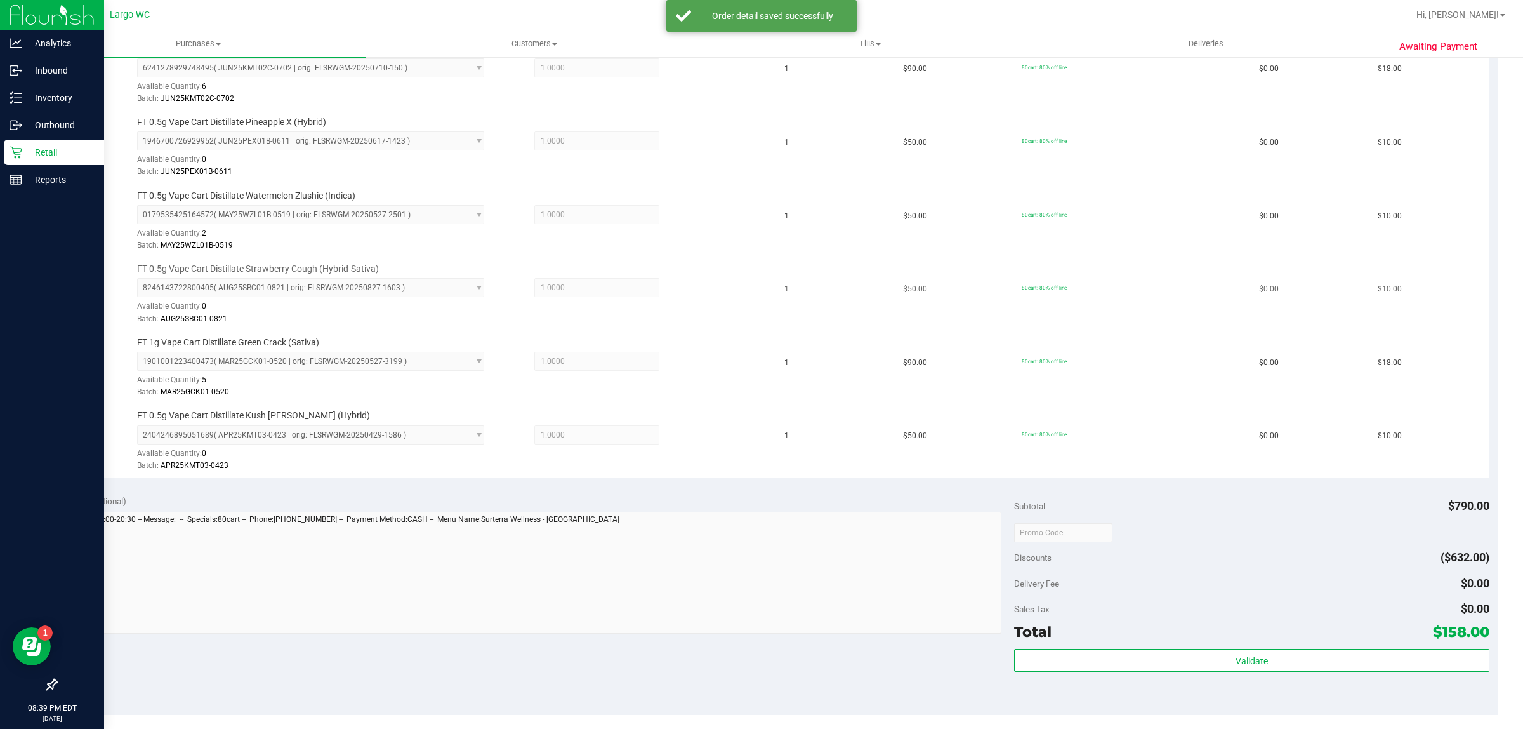
click at [211, 293] on span "8246143722800405 ( AUG25SBC01-0821 | orig: FLSRWGM-20250827-1603 ) 824614372280…" at bounding box center [310, 287] width 347 height 19
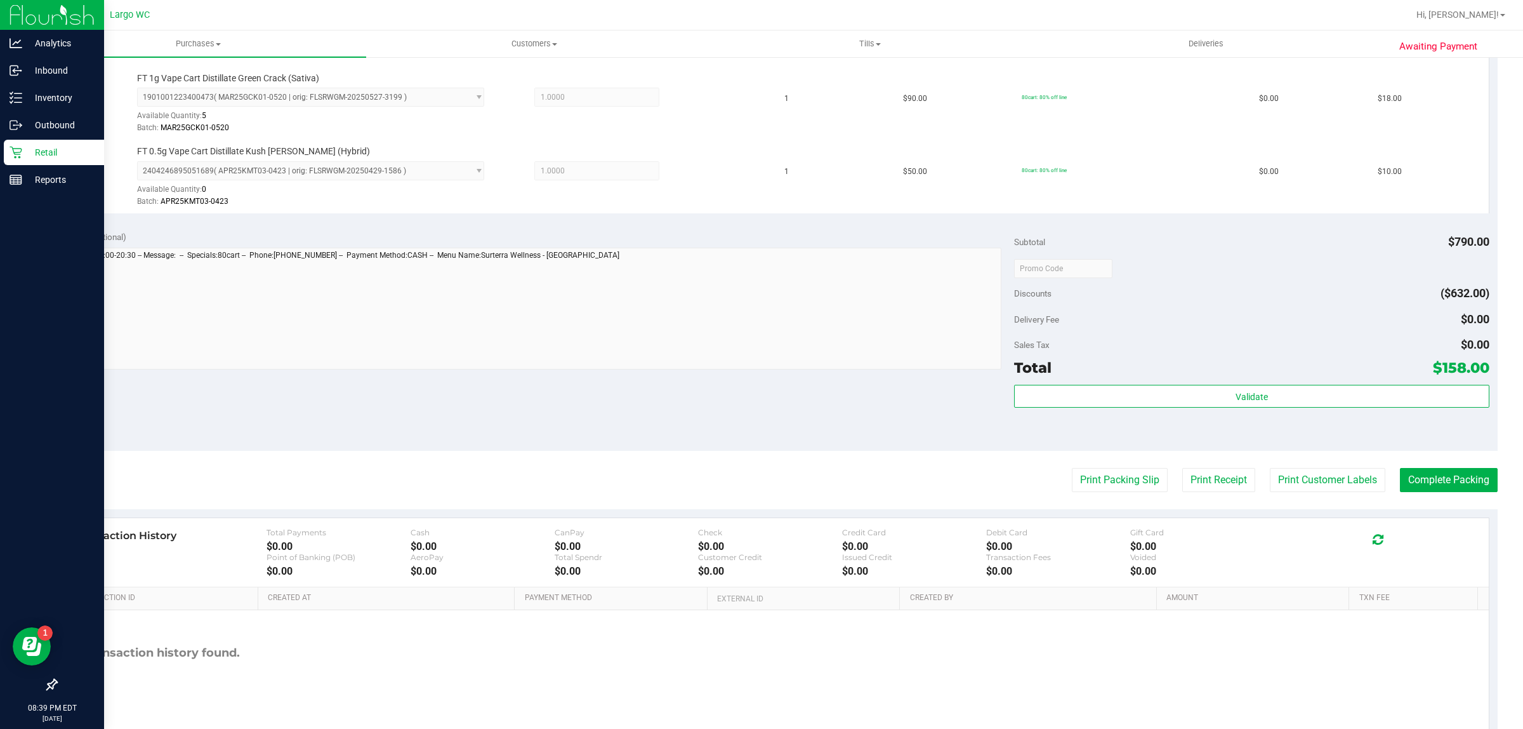
scroll to position [1000, 0]
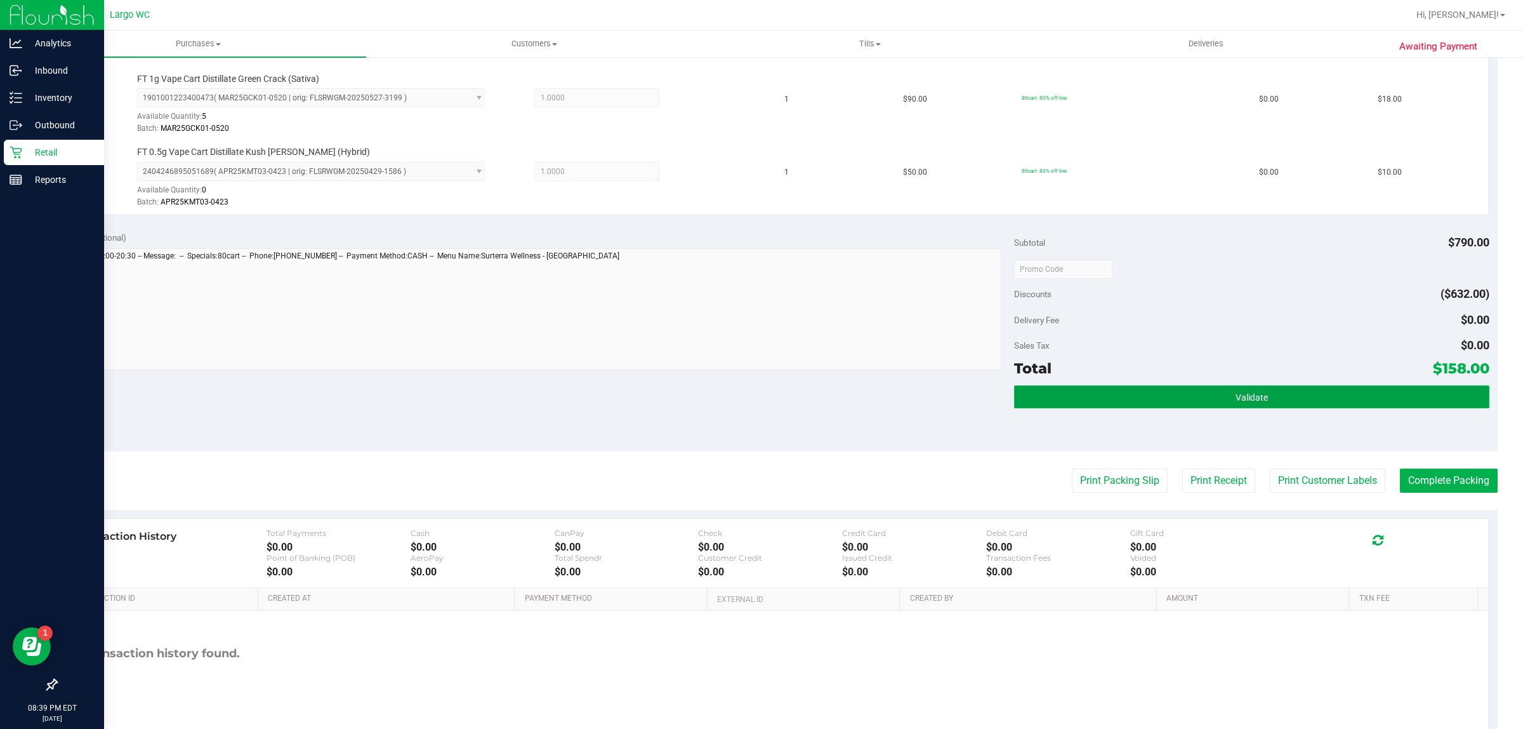
click at [1219, 395] on button "Validate" at bounding box center [1251, 396] width 475 height 23
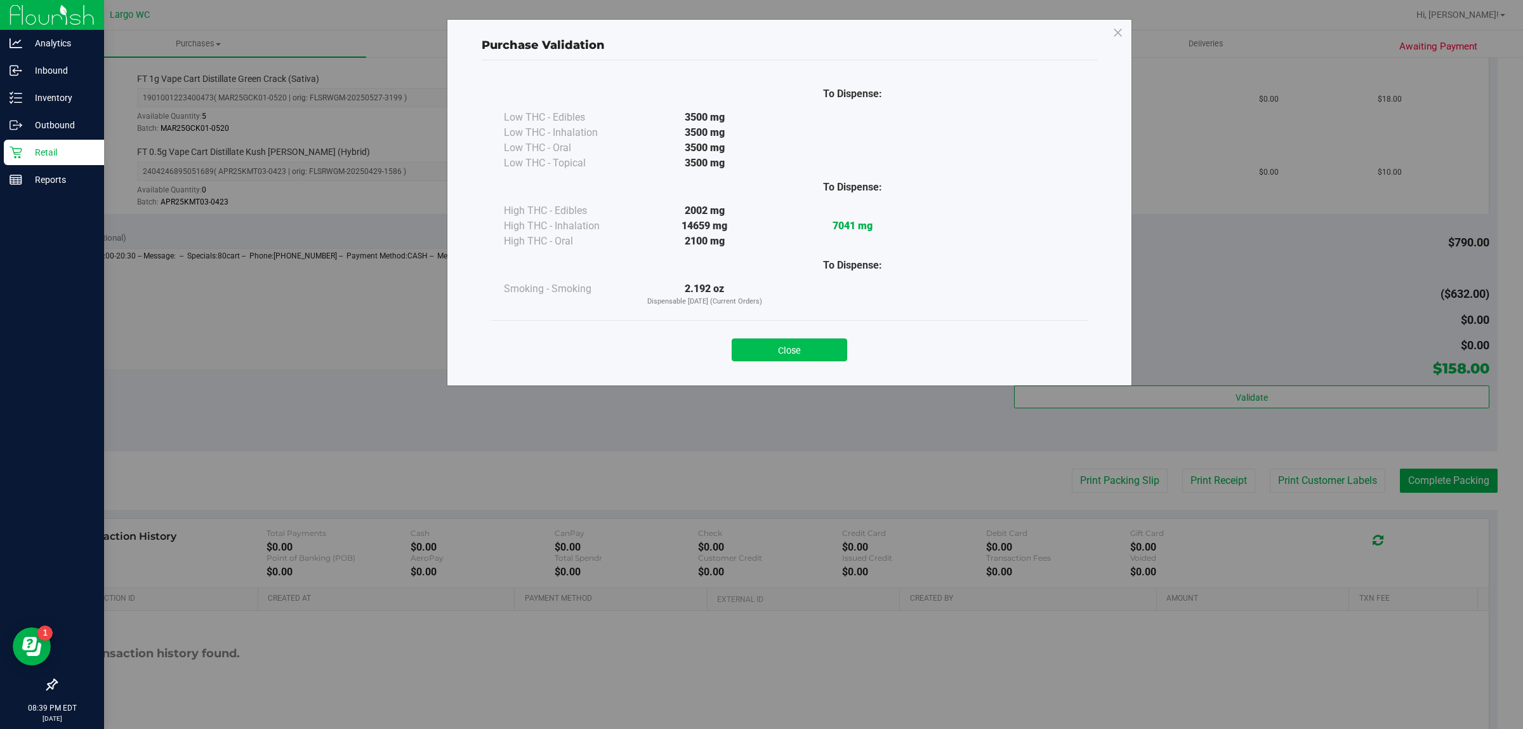
click at [812, 347] on button "Close" at bounding box center [790, 349] width 116 height 23
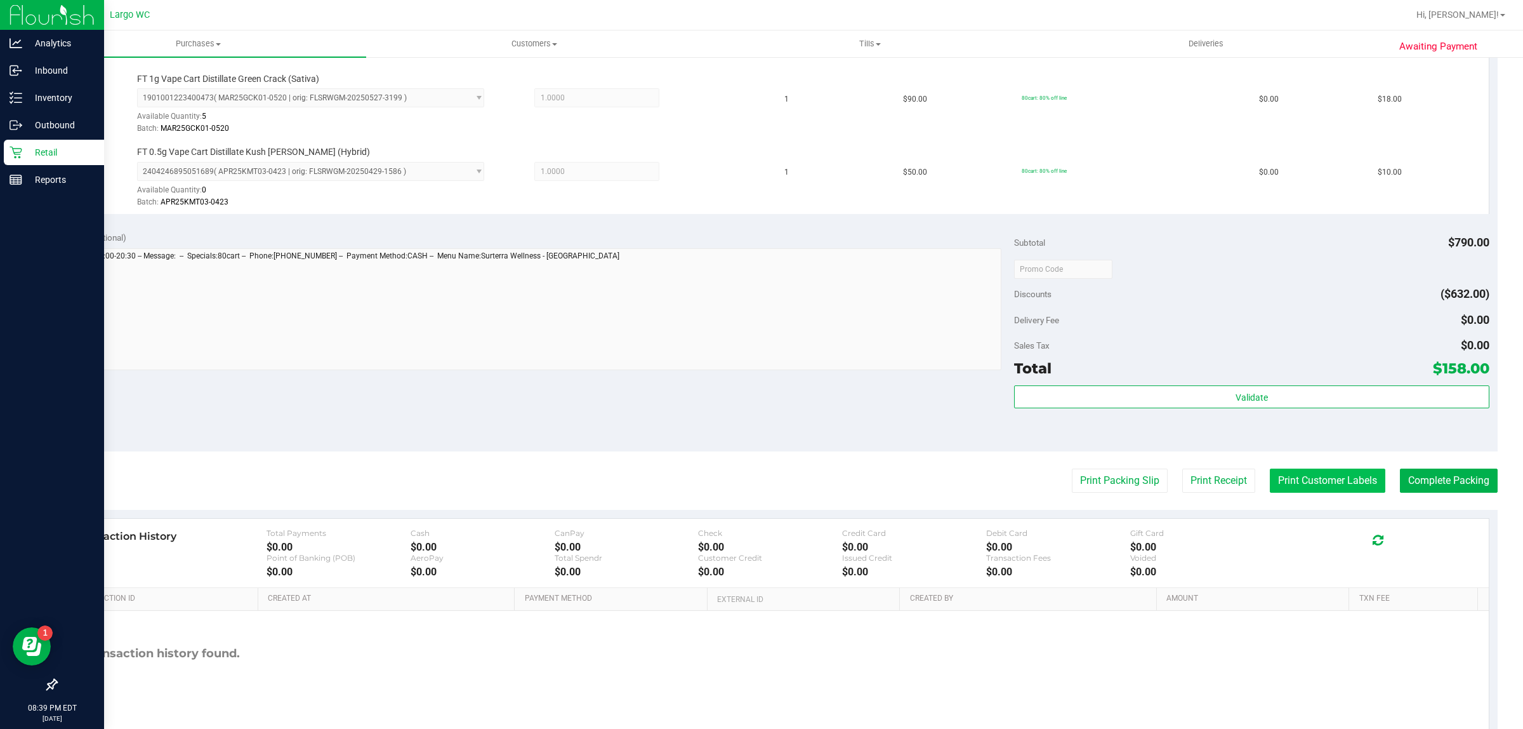
click at [1311, 493] on button "Print Customer Labels" at bounding box center [1328, 480] width 116 height 24
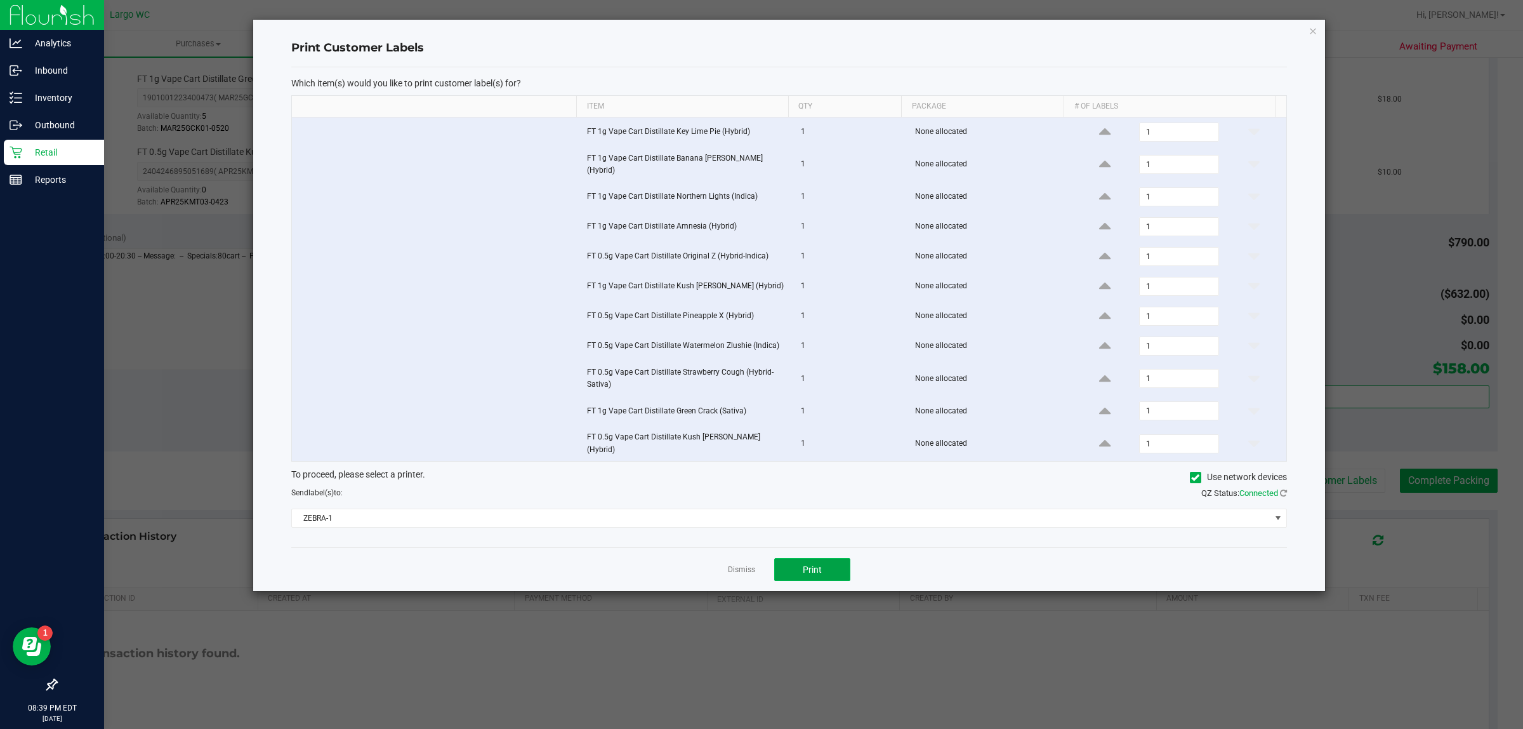
click at [835, 558] on button "Print" at bounding box center [812, 569] width 76 height 23
click at [1313, 30] on icon "button" at bounding box center [1313, 30] width 9 height 15
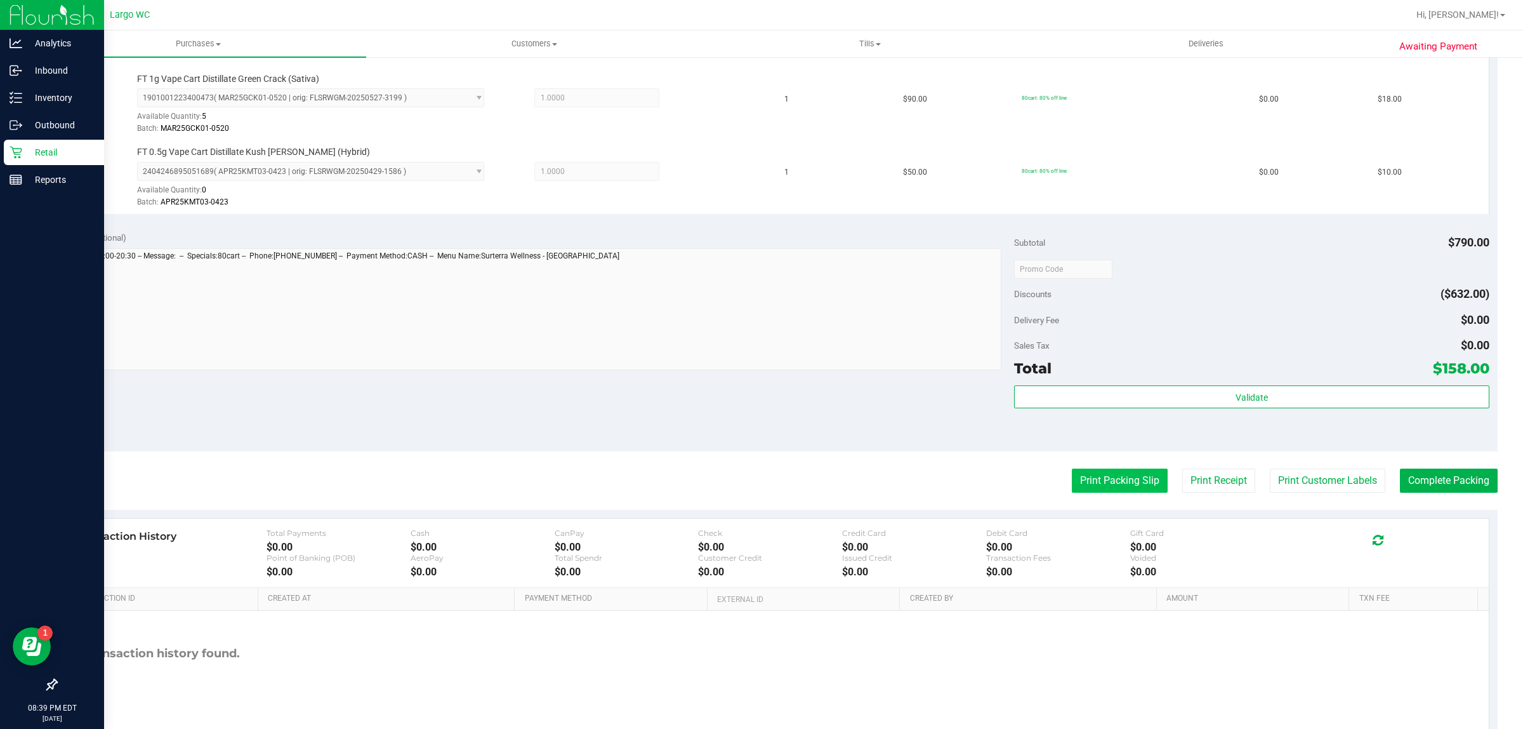
click at [1105, 484] on button "Print Packing Slip" at bounding box center [1120, 480] width 96 height 24
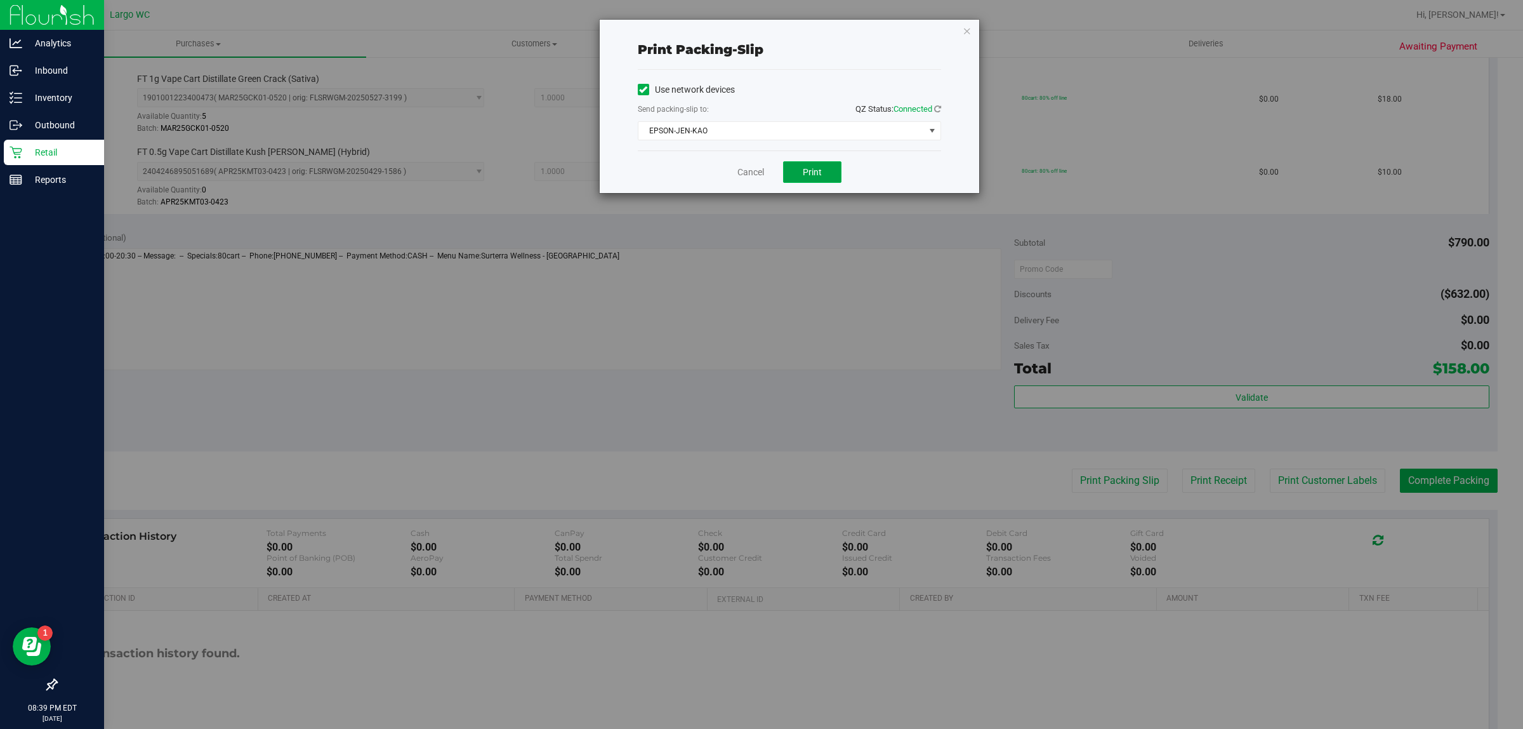
click at [831, 170] on button "Print" at bounding box center [812, 172] width 58 height 22
click at [967, 30] on icon "button" at bounding box center [967, 30] width 9 height 15
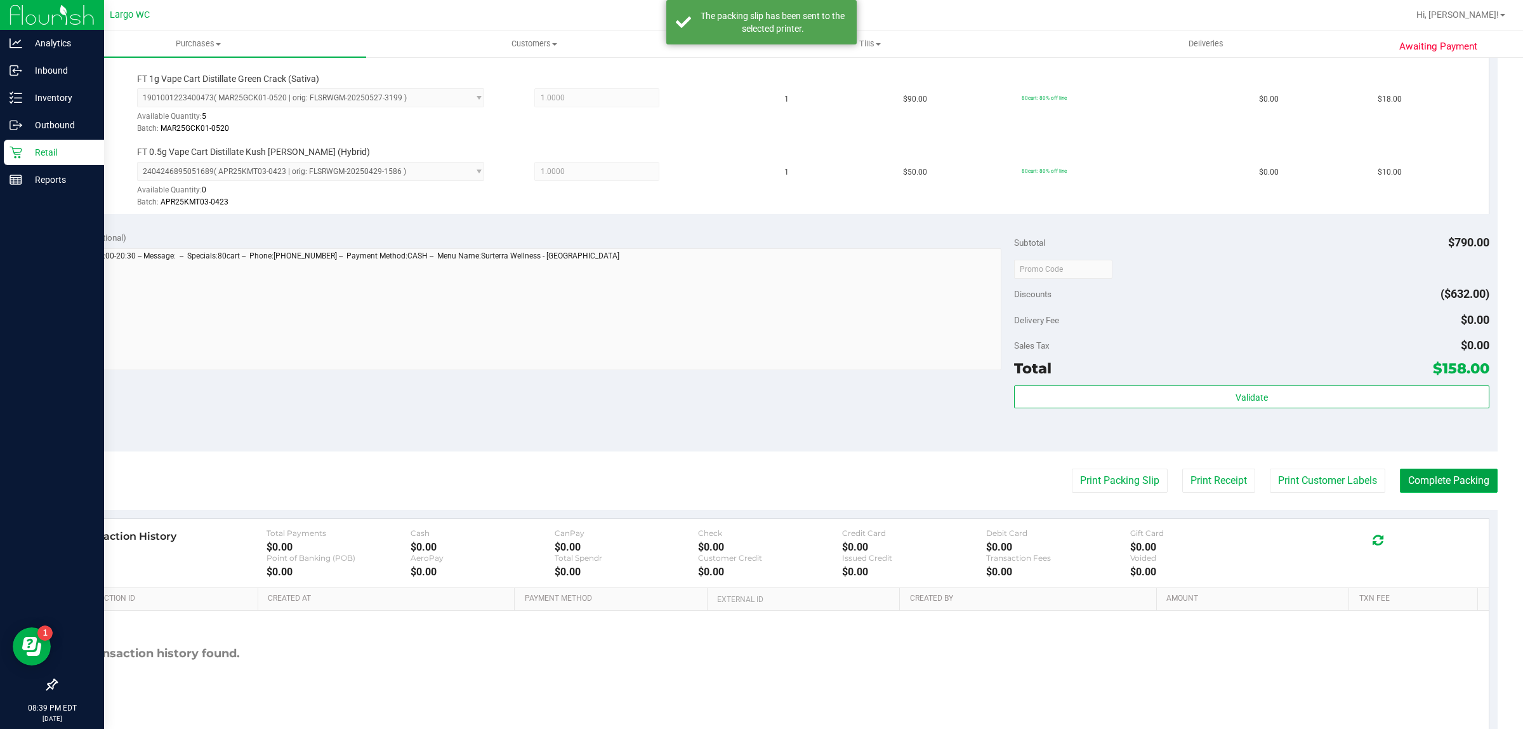
click at [1438, 486] on button "Complete Packing" at bounding box center [1449, 480] width 98 height 24
